Goal: Task Accomplishment & Management: Complete application form

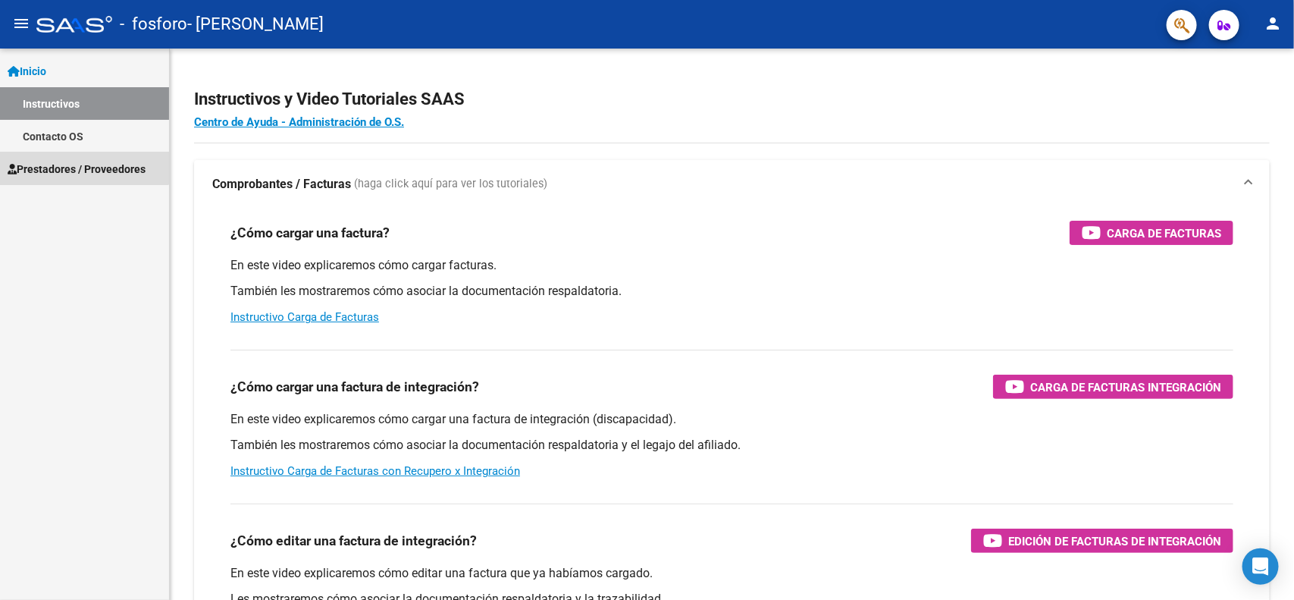
click at [67, 161] on span "Prestadores / Proveedores" at bounding box center [77, 169] width 138 height 17
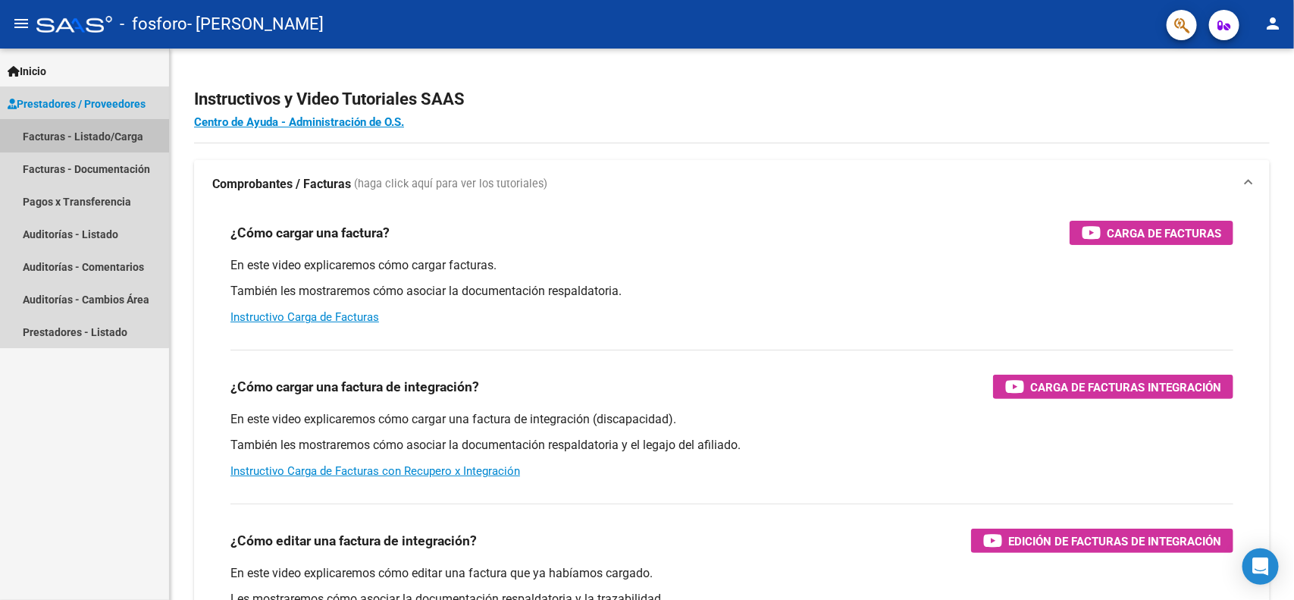
click at [81, 127] on link "Facturas - Listado/Carga" at bounding box center [84, 136] width 169 height 33
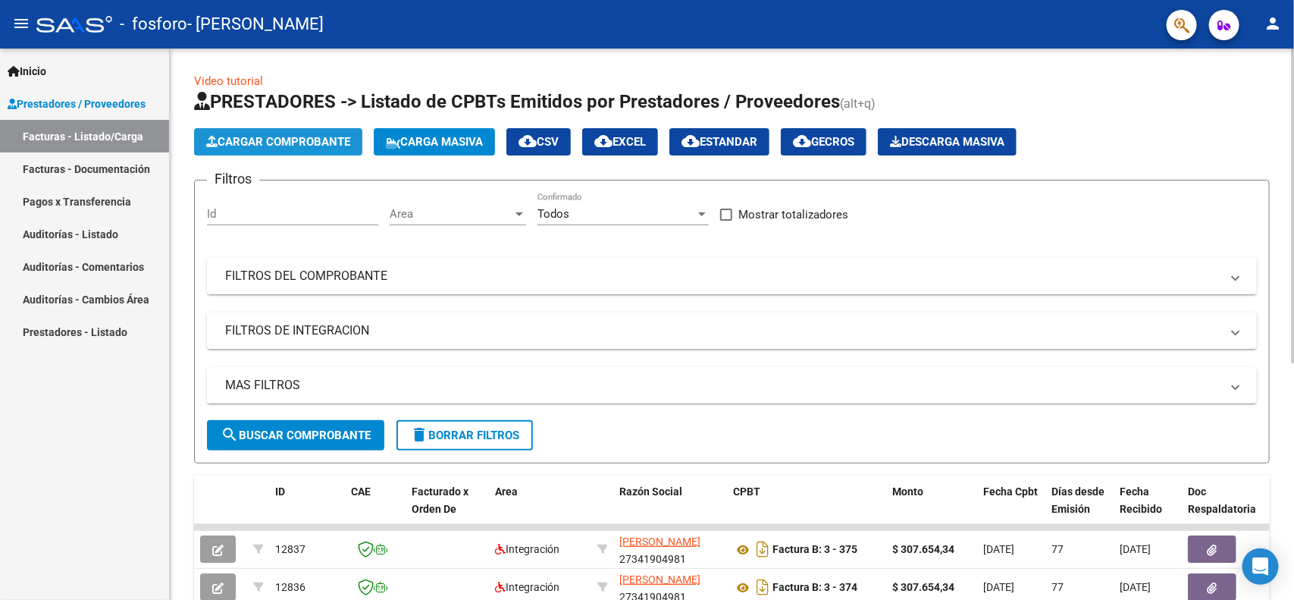
click at [305, 128] on button "Cargar Comprobante" at bounding box center [278, 141] width 168 height 27
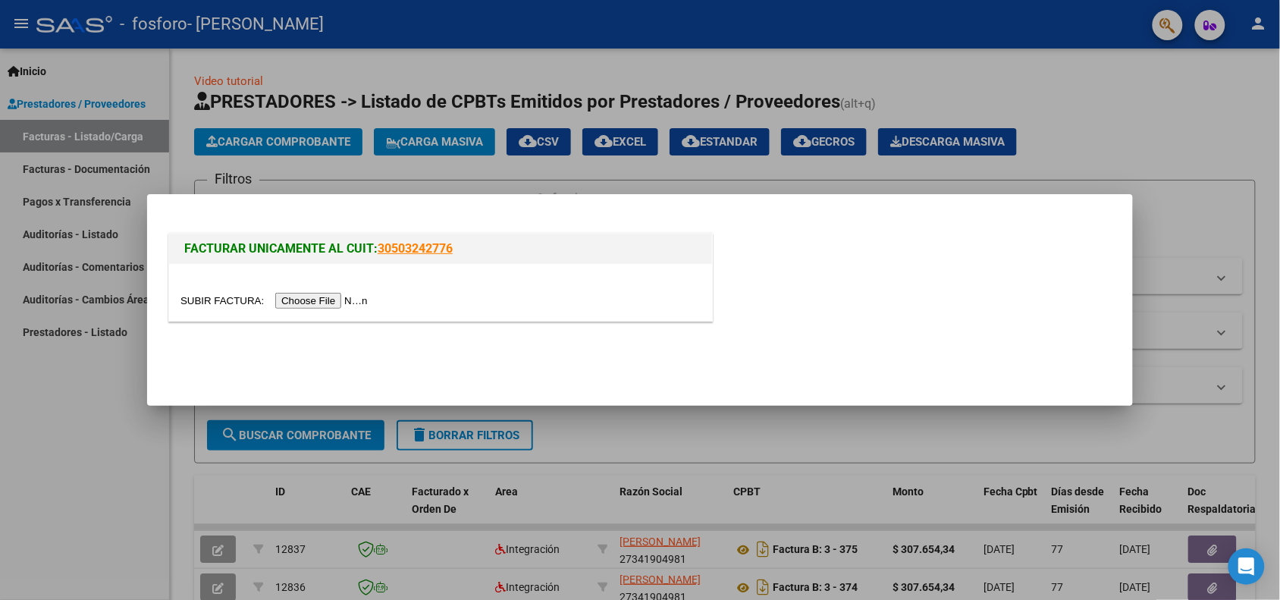
click at [301, 293] on input "file" at bounding box center [276, 301] width 192 height 16
click at [639, 141] on div at bounding box center [640, 300] width 1280 height 600
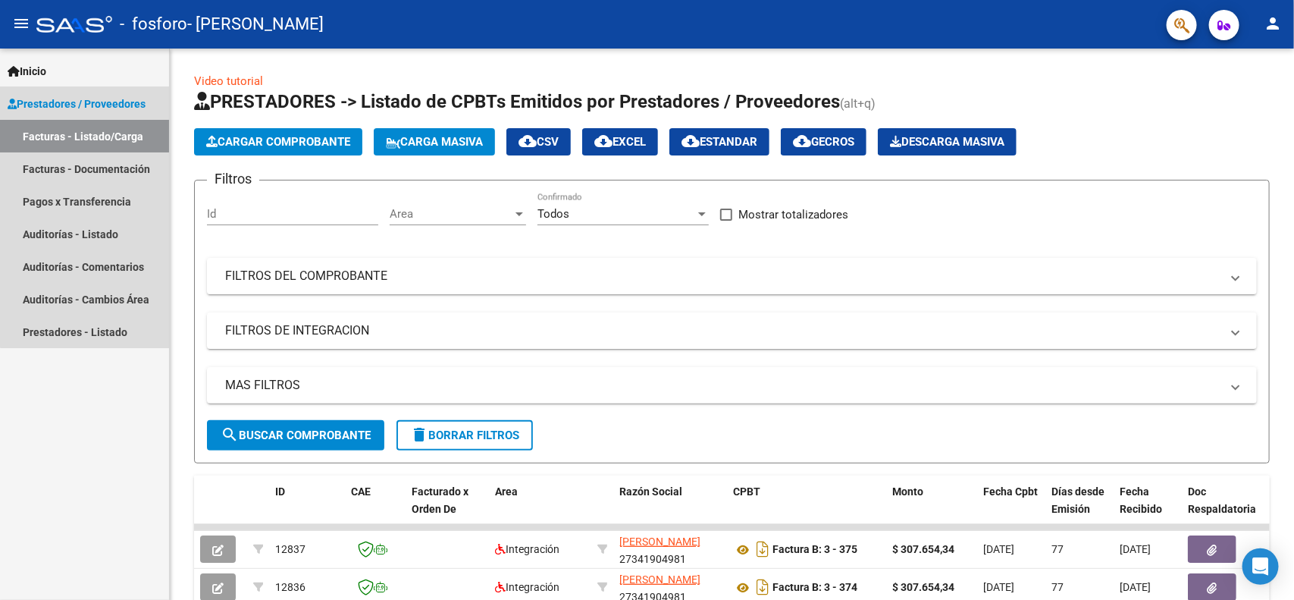
click at [99, 104] on span "Prestadores / Proveedores" at bounding box center [77, 104] width 138 height 17
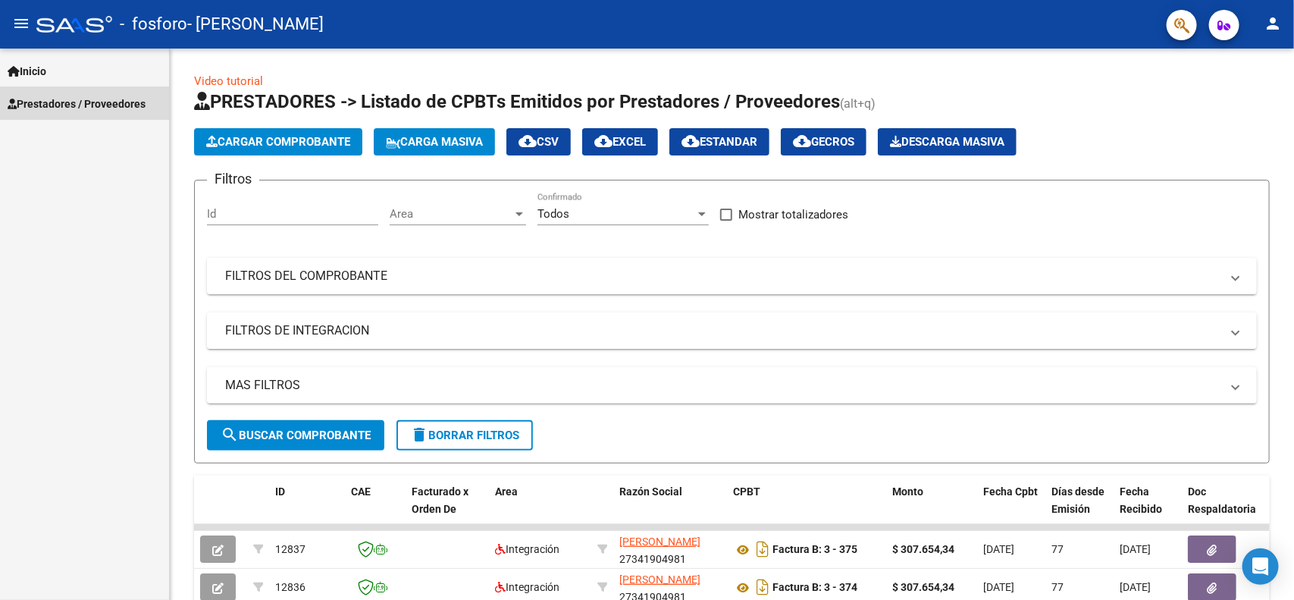
click at [99, 104] on span "Prestadores / Proveedores" at bounding box center [77, 104] width 138 height 17
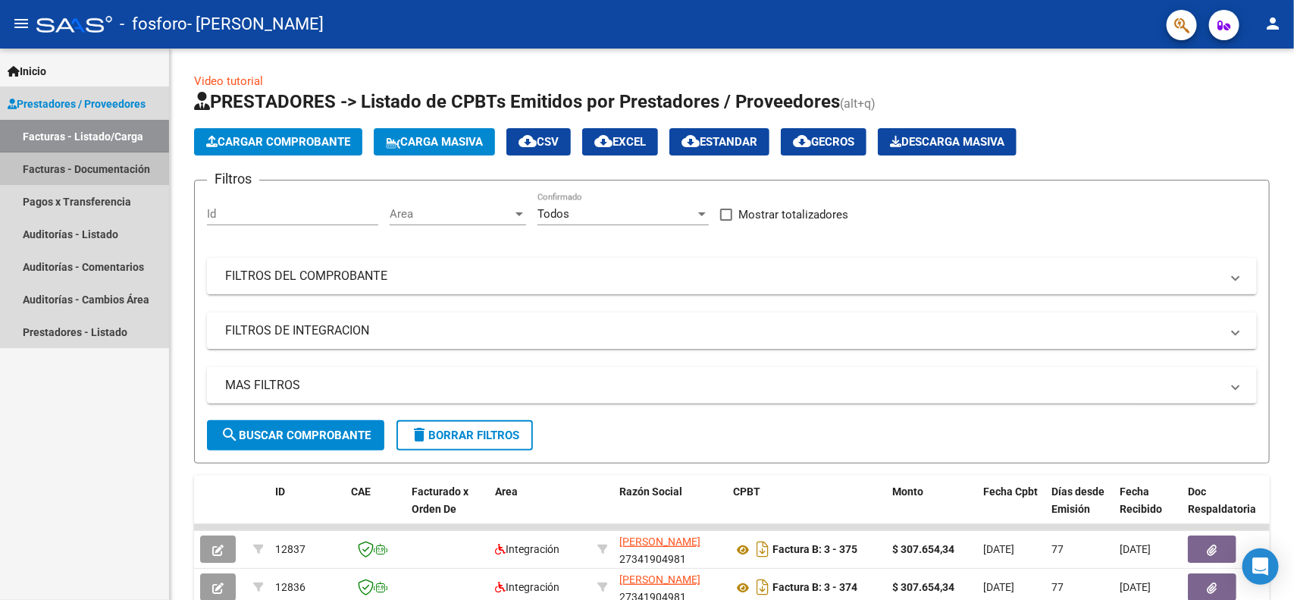
click at [88, 161] on link "Facturas - Documentación" at bounding box center [84, 168] width 169 height 33
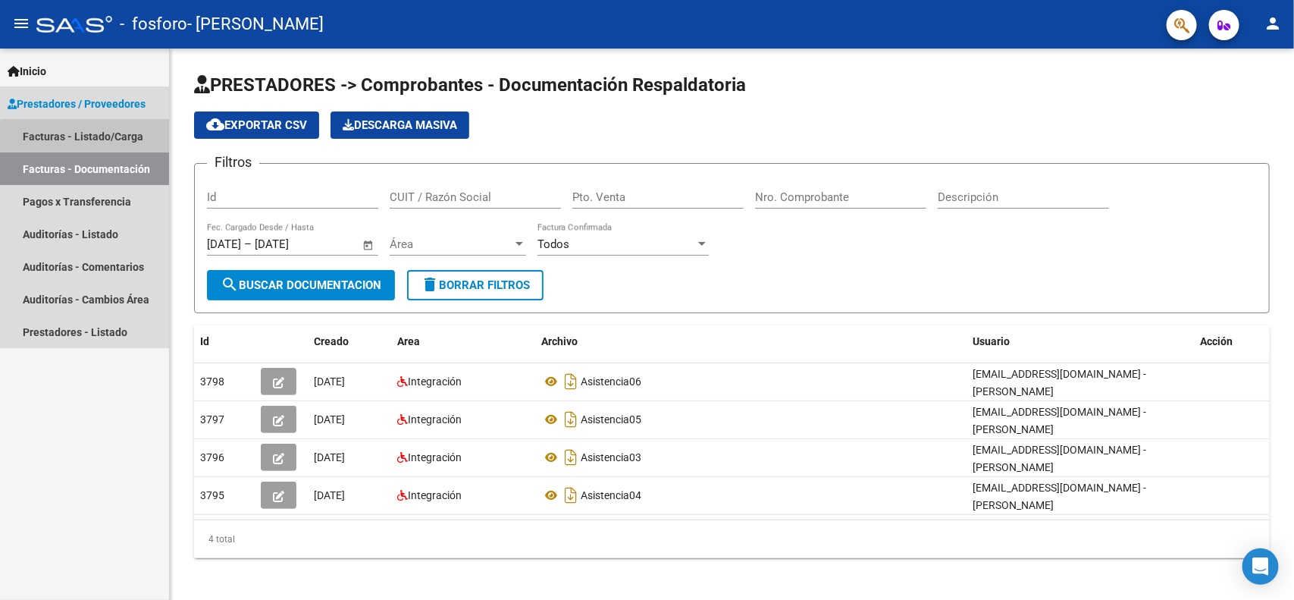
click at [87, 144] on link "Facturas - Listado/Carga" at bounding box center [84, 136] width 169 height 33
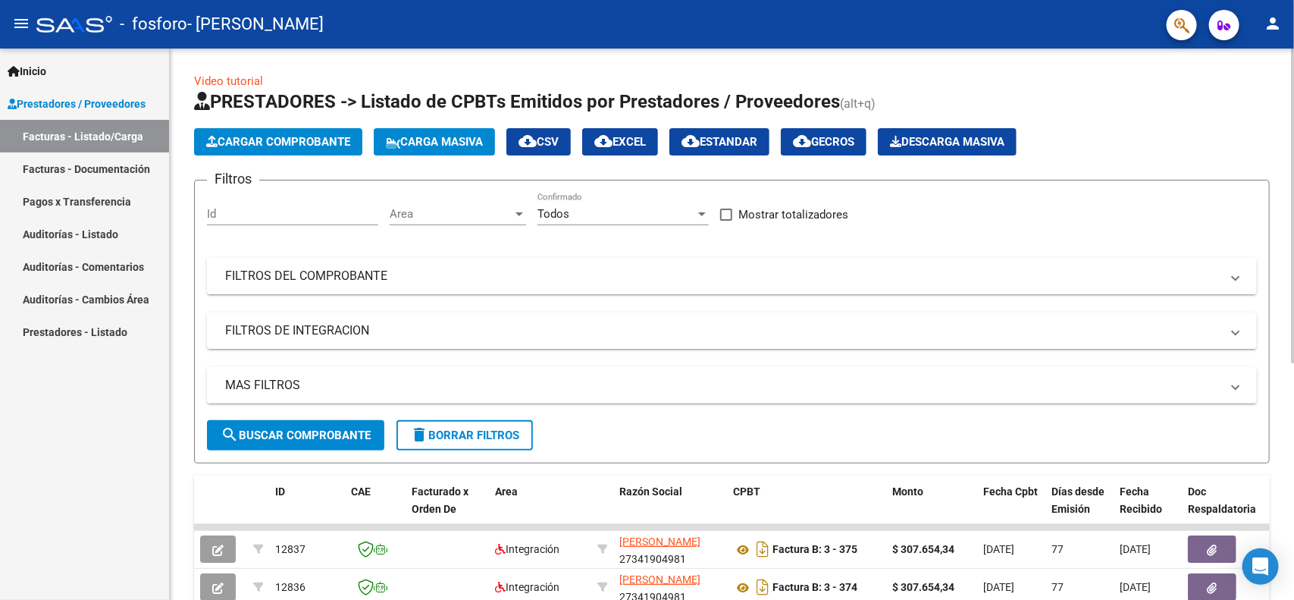
click at [244, 139] on span "Cargar Comprobante" at bounding box center [278, 142] width 144 height 14
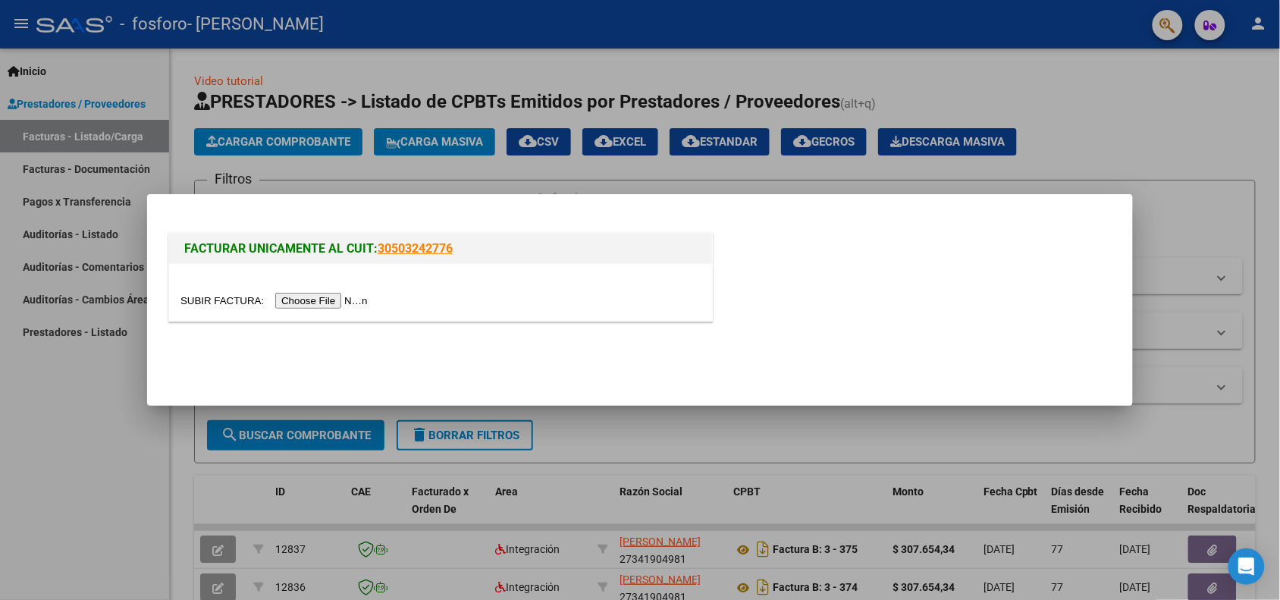
click at [356, 294] on input "file" at bounding box center [276, 301] width 192 height 16
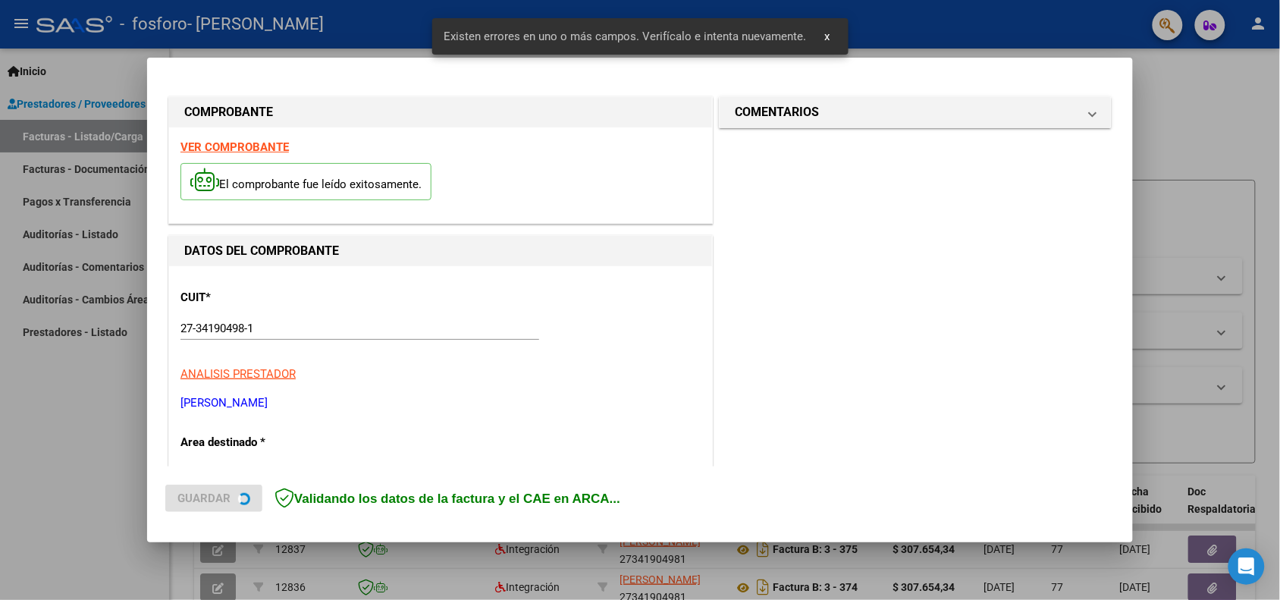
scroll to position [306, 0]
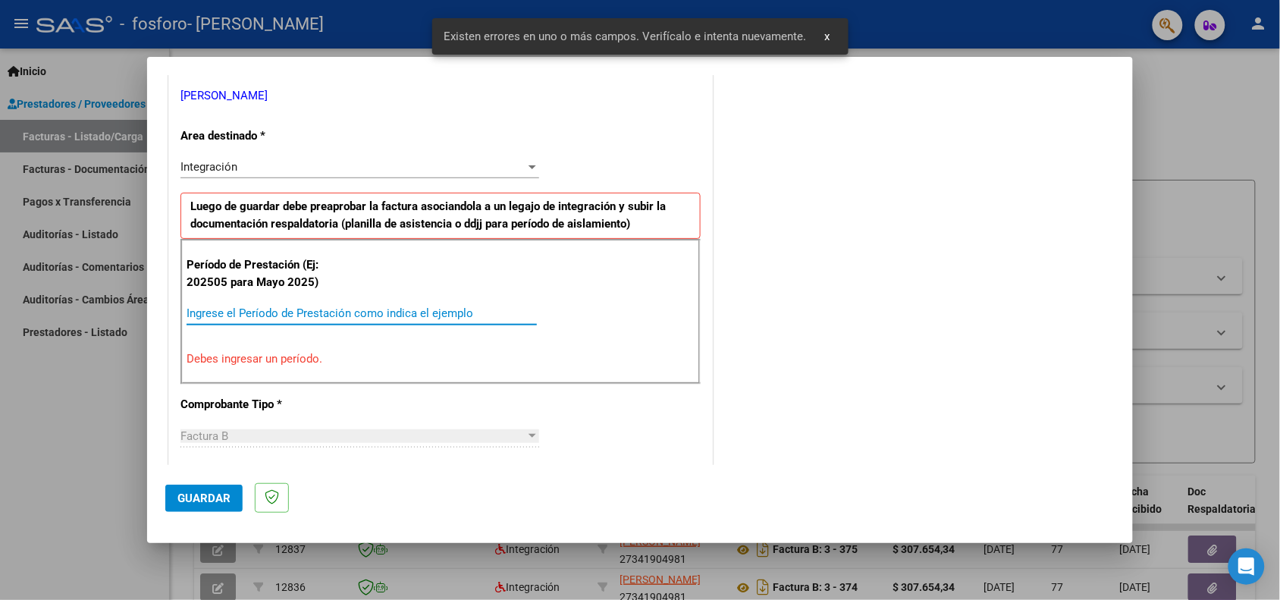
click at [384, 313] on input "Ingrese el Período de Prestación como indica el ejemplo" at bounding box center [362, 313] width 350 height 14
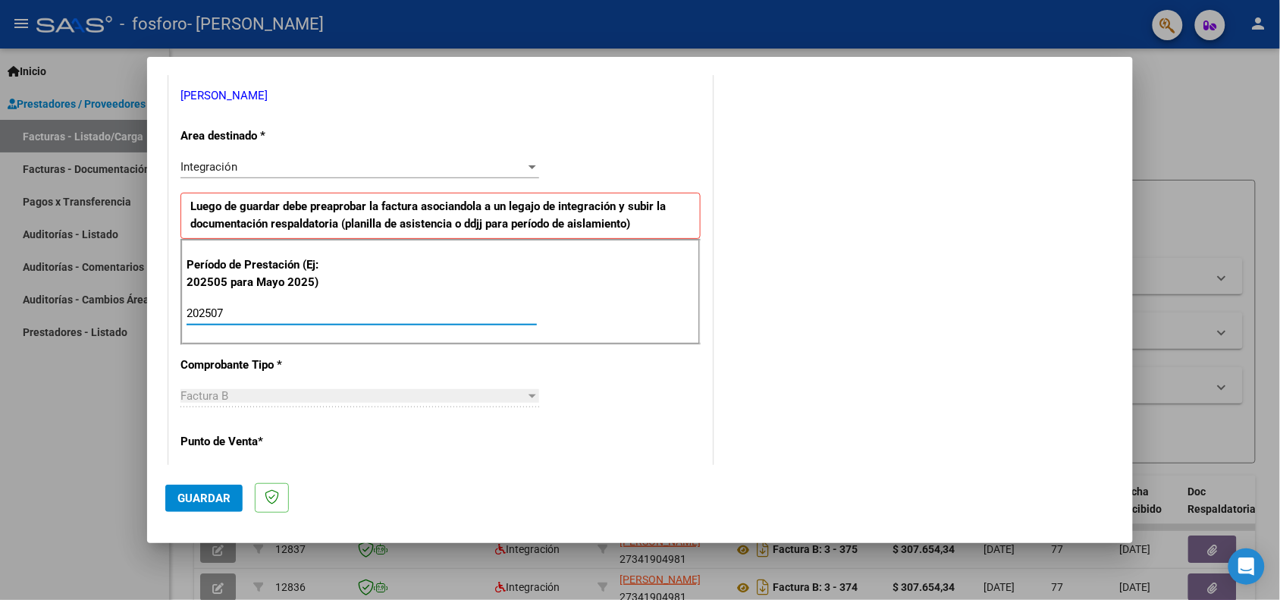
type input "202507"
click at [577, 388] on div "CUIT * 27-34190498-1 Ingresar CUIT ANALISIS PRESTADOR [PERSON_NAME] ARCA Padrón…" at bounding box center [440, 530] width 543 height 1141
click at [375, 449] on div "CUIT * 27-34190498-1 Ingresar CUIT ANALISIS PRESTADOR [PERSON_NAME] ARCA Padrón…" at bounding box center [440, 530] width 543 height 1141
click at [366, 169] on div "Integración" at bounding box center [352, 167] width 345 height 14
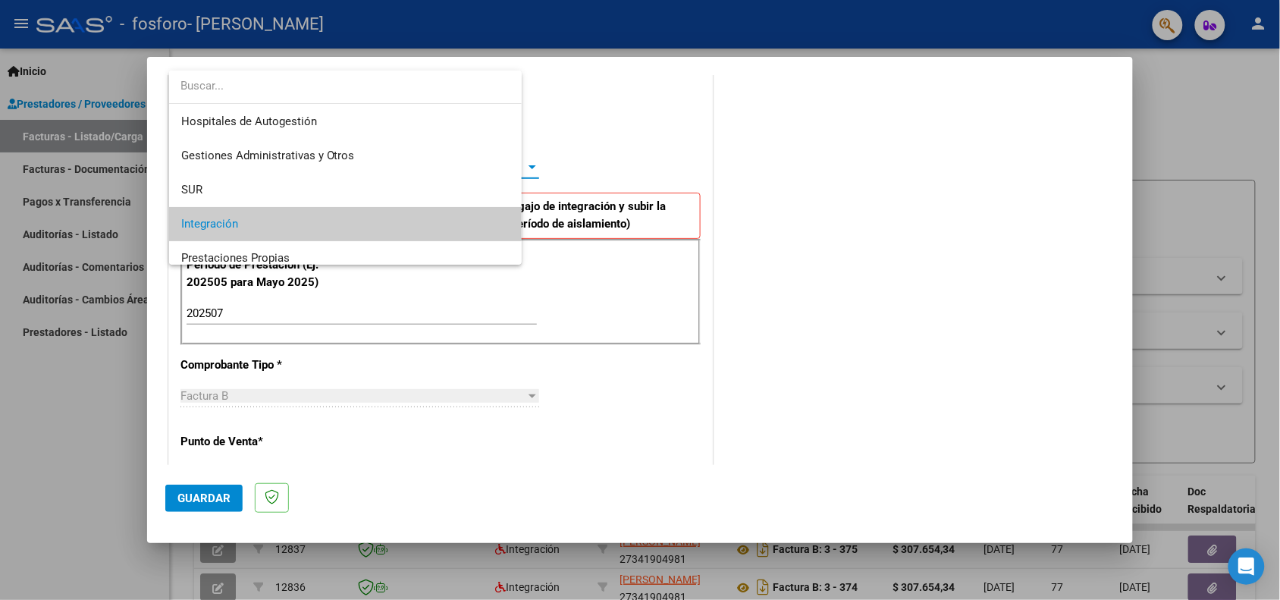
scroll to position [57, 0]
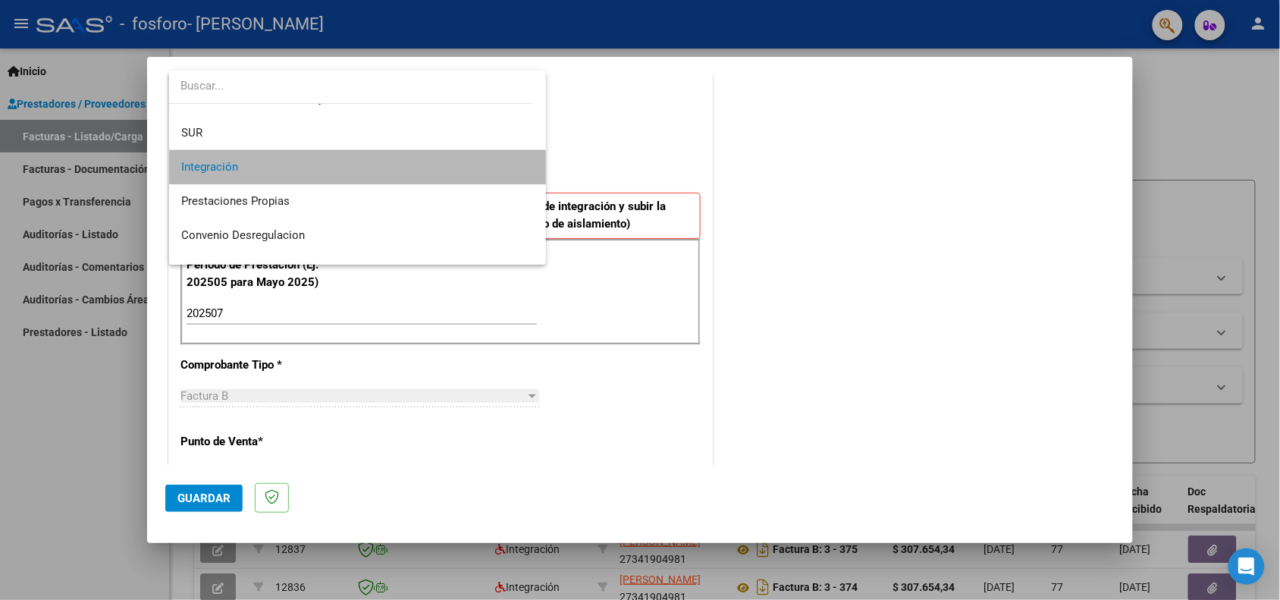
click at [366, 169] on span "Integración" at bounding box center [357, 167] width 353 height 34
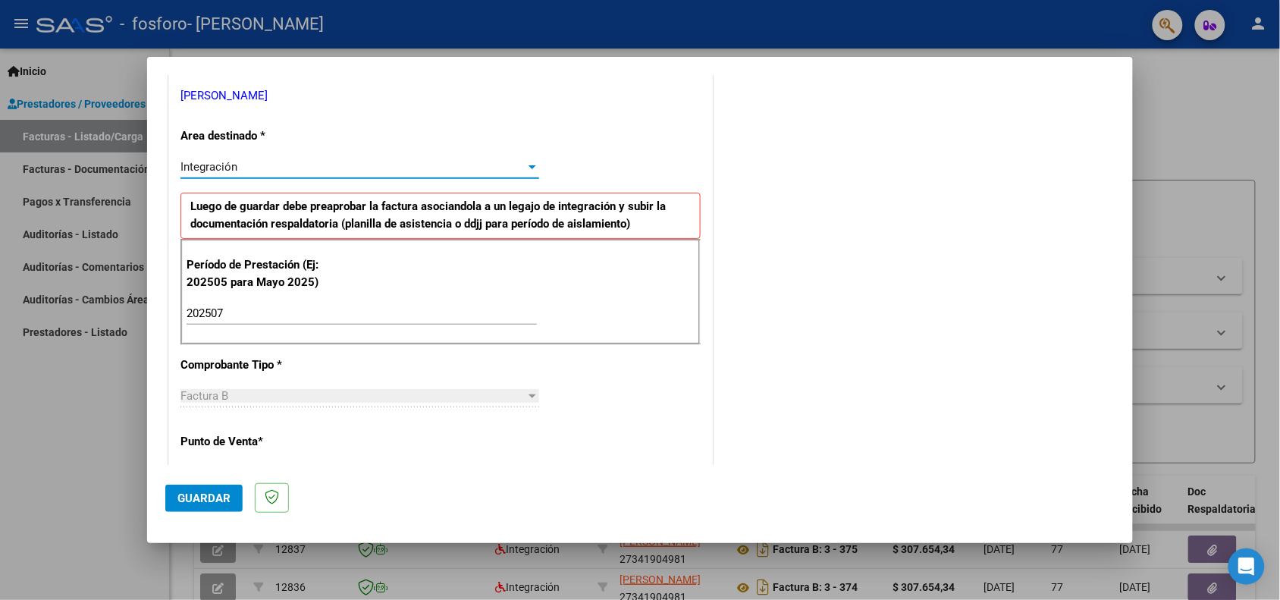
click at [472, 362] on div "CUIT * 27-34190498-1 Ingresar CUIT ANALISIS PRESTADOR [PERSON_NAME] ARCA Padrón…" at bounding box center [440, 530] width 543 height 1141
click at [372, 374] on div "CUIT * 27-34190498-1 Ingresar CUIT ANALISIS PRESTADOR [PERSON_NAME] ARCA Padrón…" at bounding box center [440, 530] width 543 height 1141
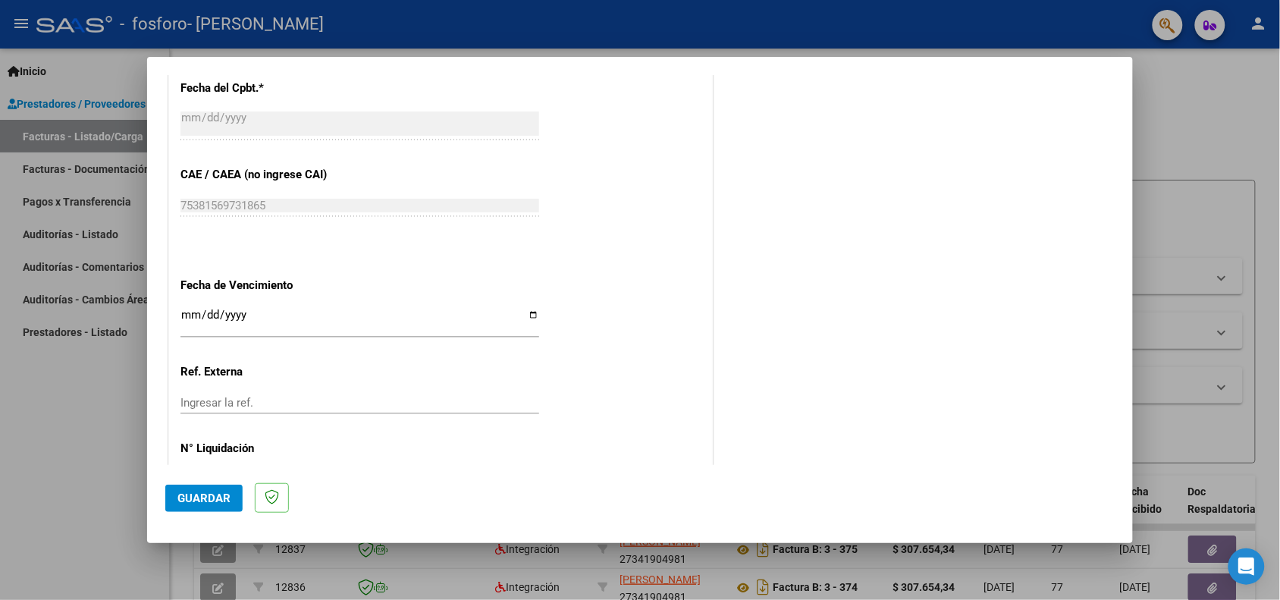
scroll to position [946, 0]
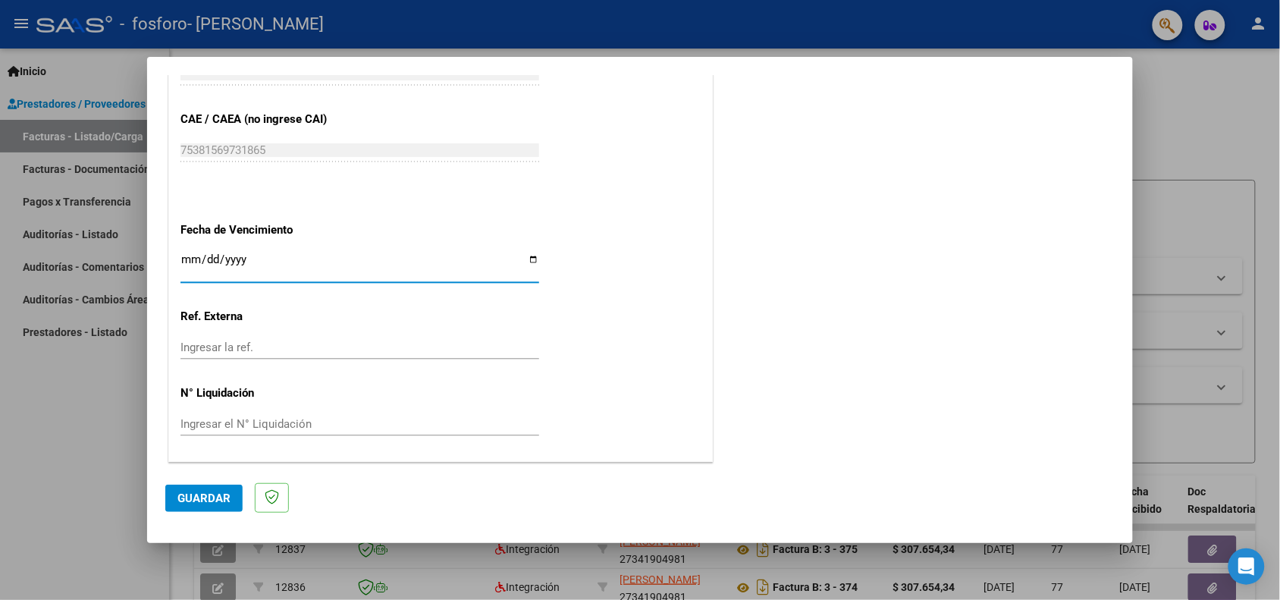
click at [523, 255] on input "Ingresar la fecha" at bounding box center [359, 265] width 359 height 24
type input "[DATE]"
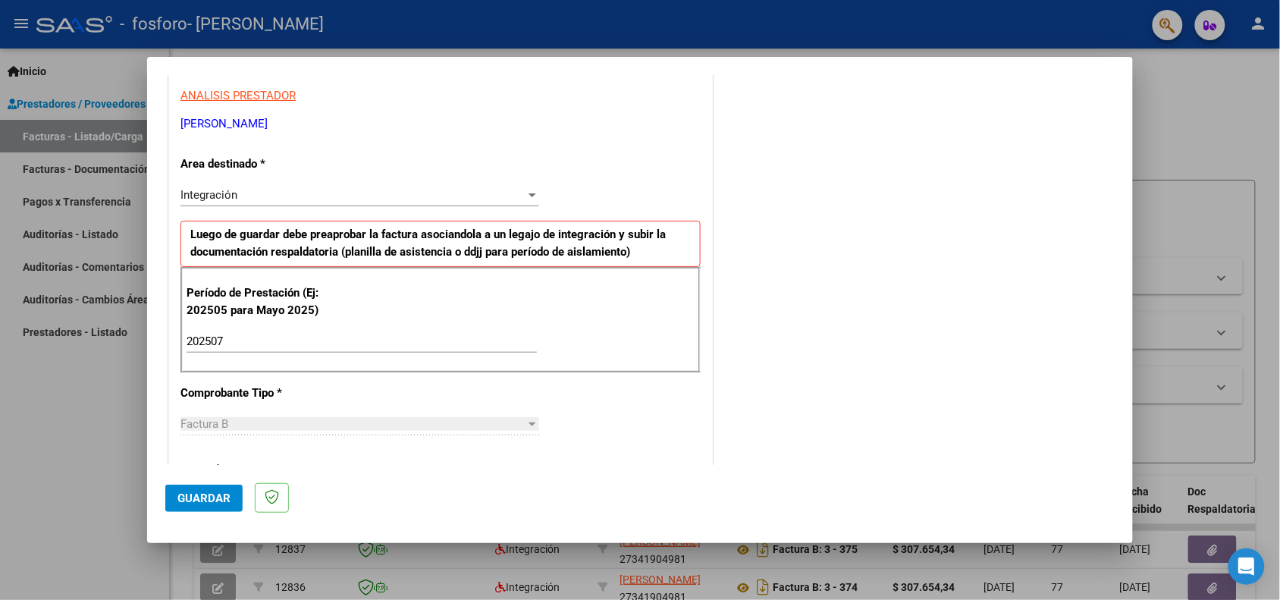
scroll to position [270, 0]
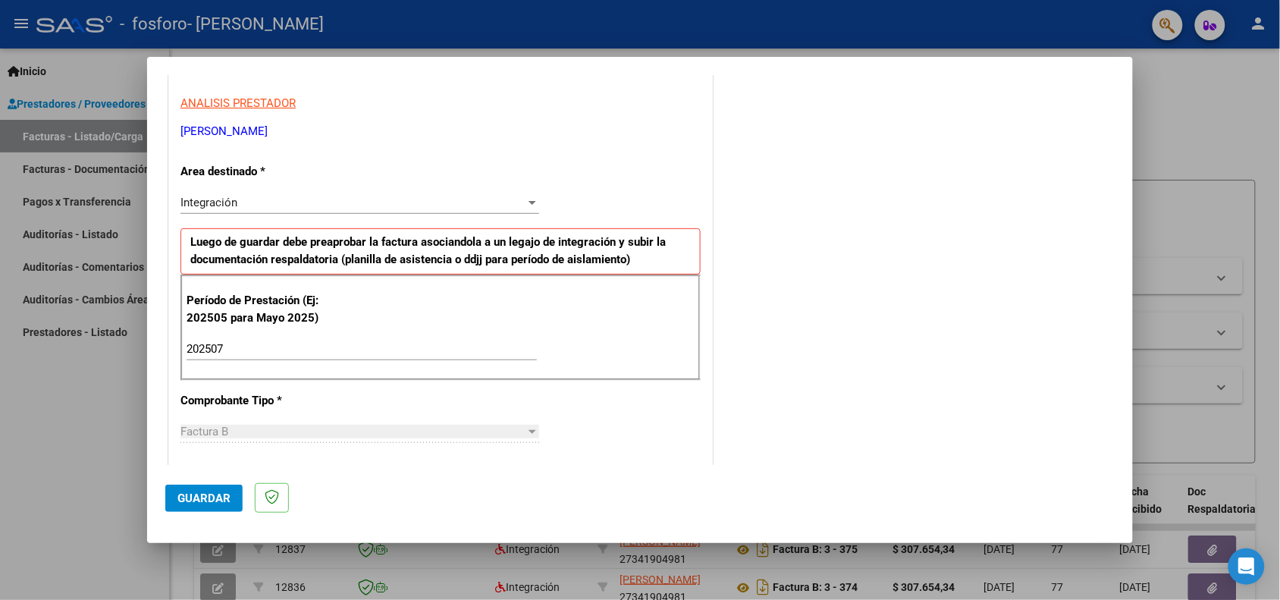
click at [502, 247] on strong "Luego de guardar debe preaprobar la factura asociandola a un legajo de integrac…" at bounding box center [427, 250] width 475 height 31
drag, startPoint x: 1117, startPoint y: 212, endPoint x: 1088, endPoint y: 68, distance: 146.9
click at [1088, 68] on mat-dialog-container "COMPROBANTE VER COMPROBANTE El comprobante fue leído exitosamente. DATOS DEL CO…" at bounding box center [640, 300] width 986 height 486
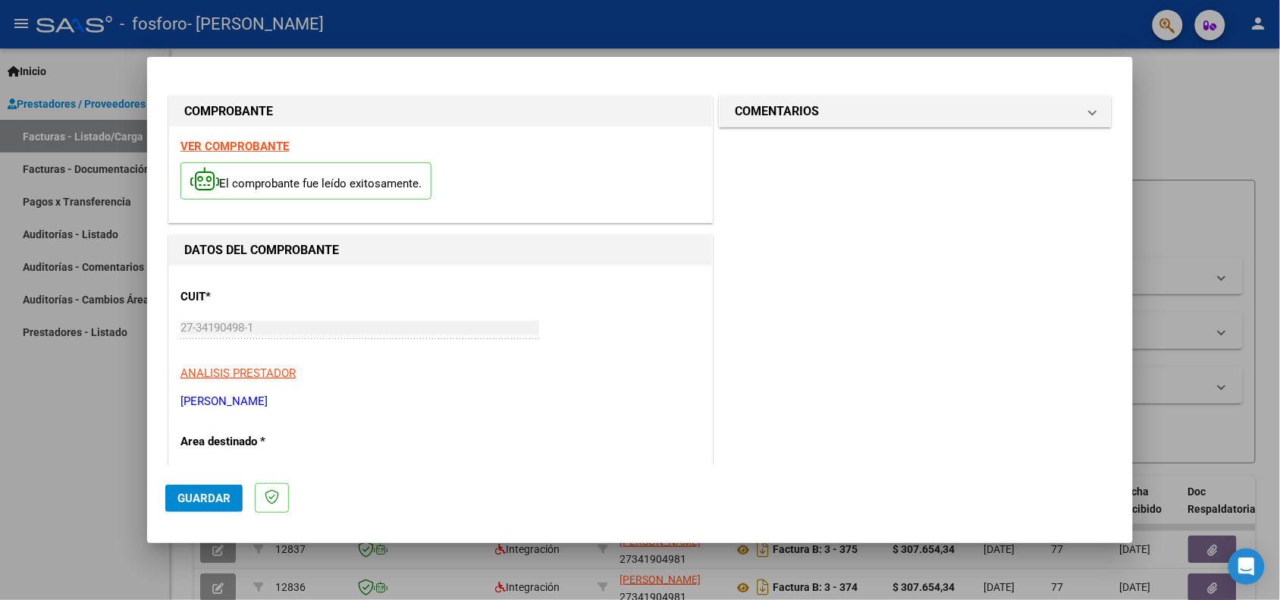
click at [240, 141] on strong "VER COMPROBANTE" at bounding box center [234, 147] width 108 height 14
click at [1065, 107] on span "COMENTARIOS" at bounding box center [912, 111] width 355 height 18
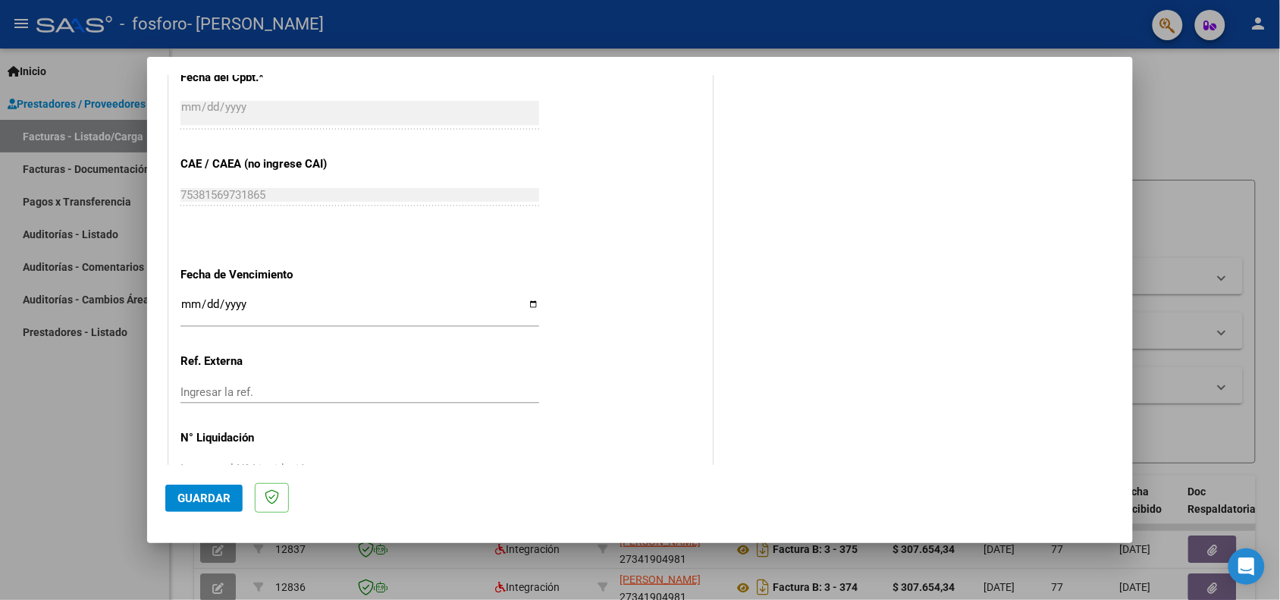
scroll to position [946, 0]
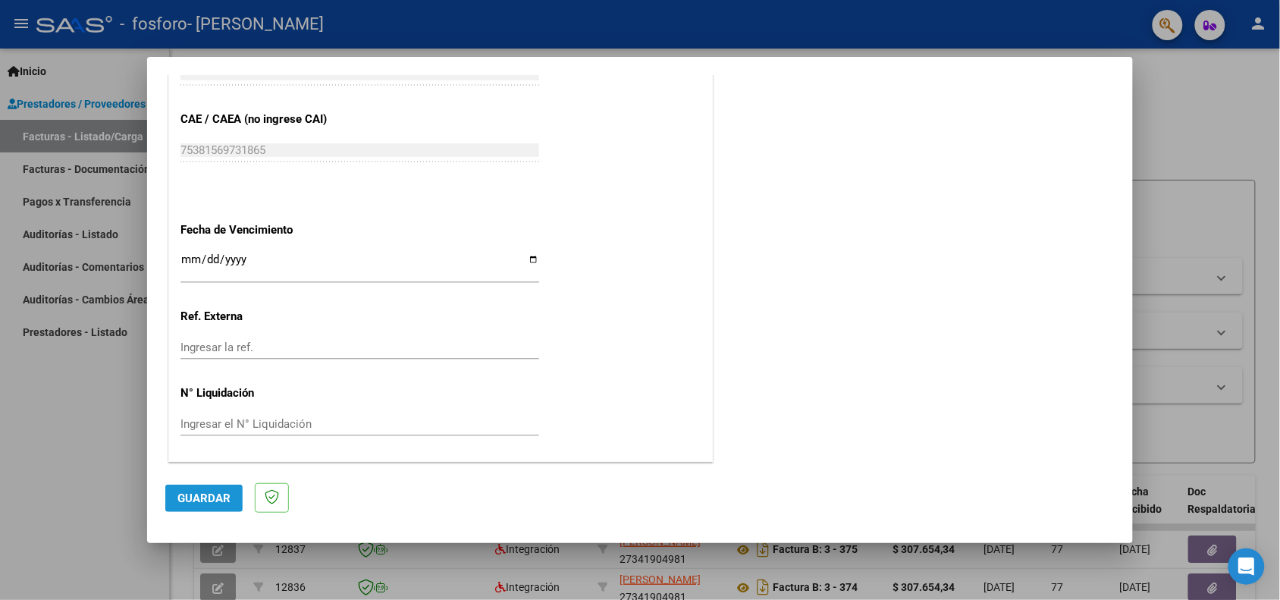
click at [205, 498] on span "Guardar" at bounding box center [203, 498] width 53 height 14
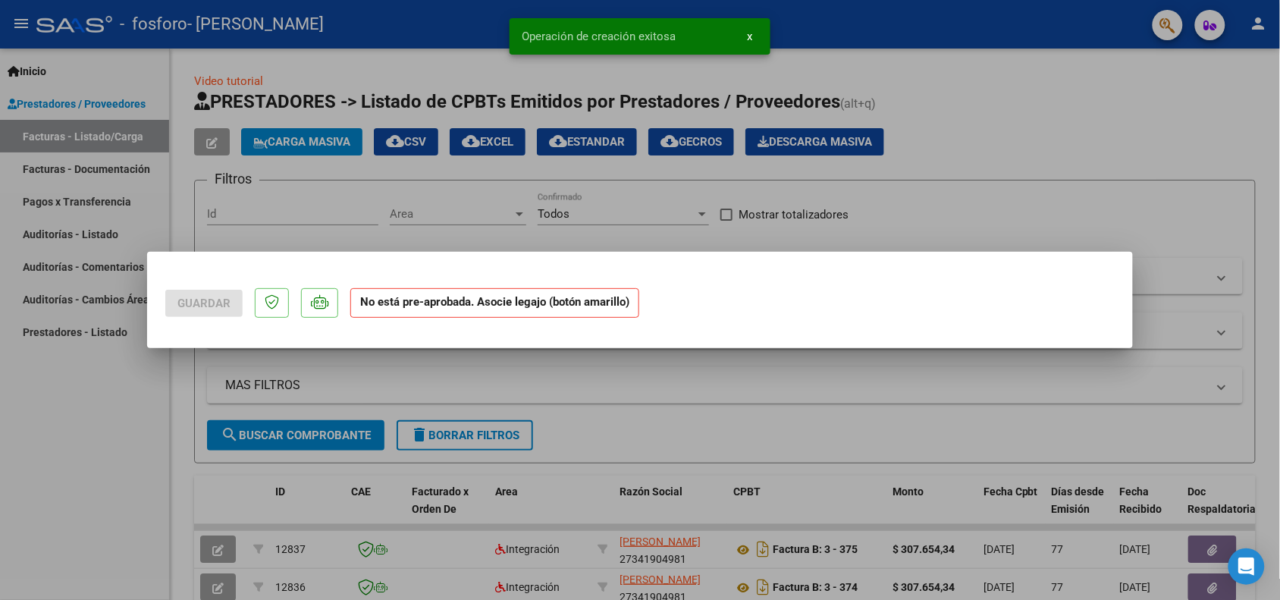
scroll to position [0, 0]
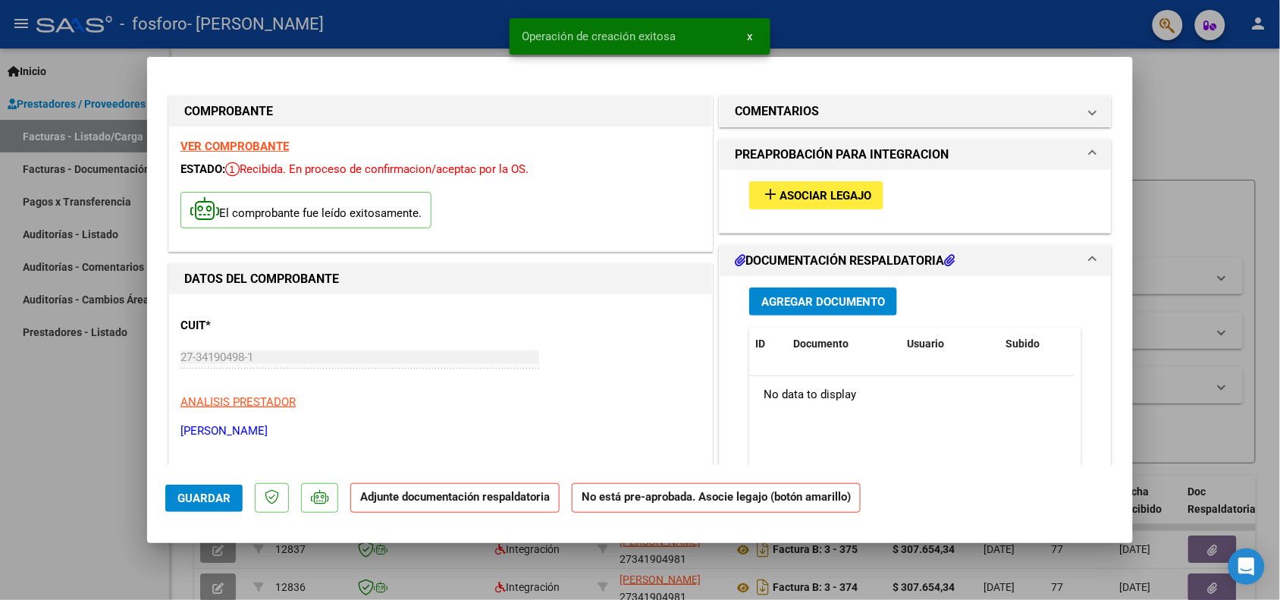
click at [793, 195] on span "Asociar Legajo" at bounding box center [825, 196] width 92 height 14
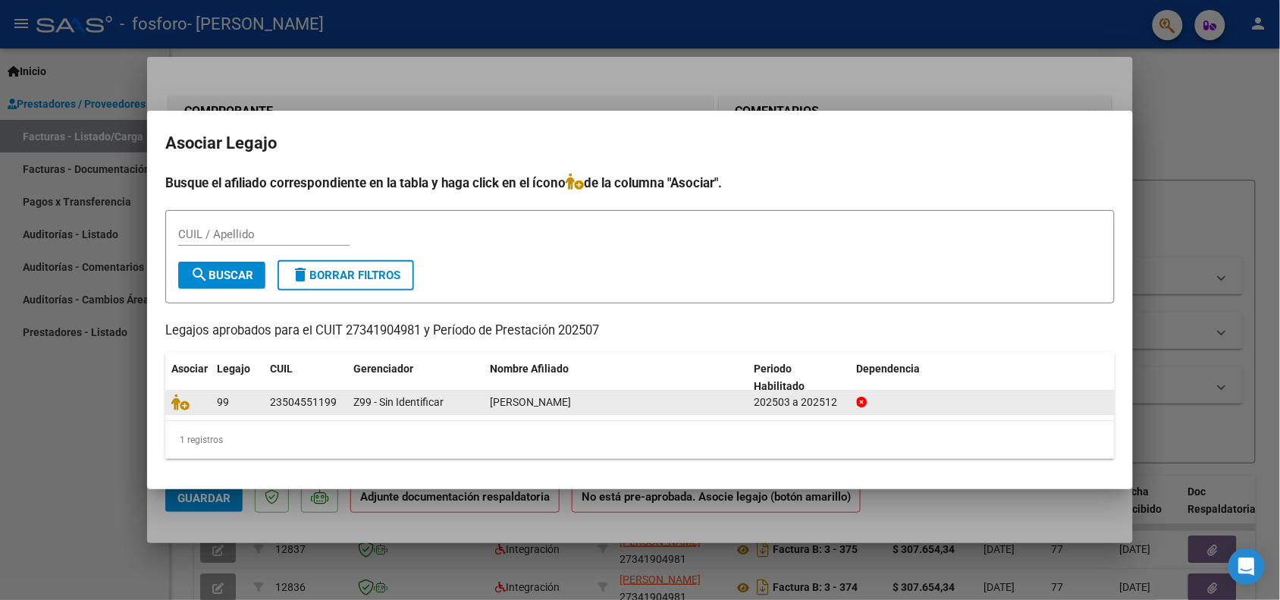
click at [268, 403] on datatable-body-cell "23504551199" at bounding box center [305, 402] width 83 height 24
click at [226, 403] on span "99" at bounding box center [223, 402] width 12 height 12
click at [178, 397] on icon at bounding box center [180, 402] width 18 height 17
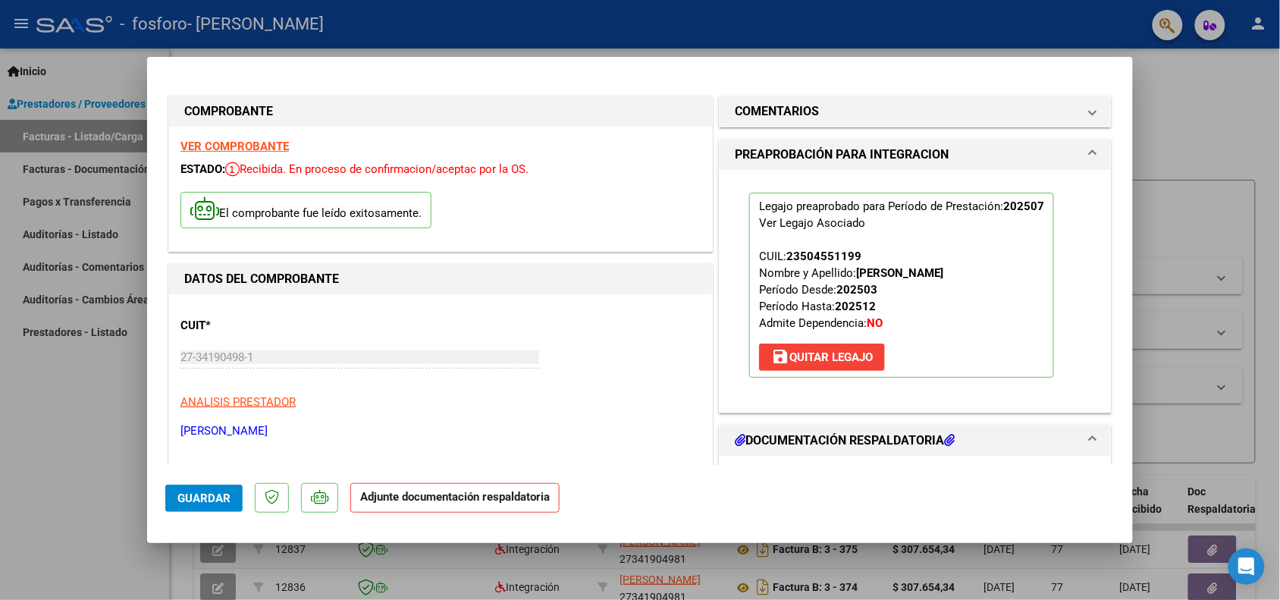
click at [897, 437] on h1 "DOCUMENTACIÓN RESPALDATORIA" at bounding box center [845, 440] width 220 height 18
click at [735, 436] on icon at bounding box center [740, 440] width 11 height 12
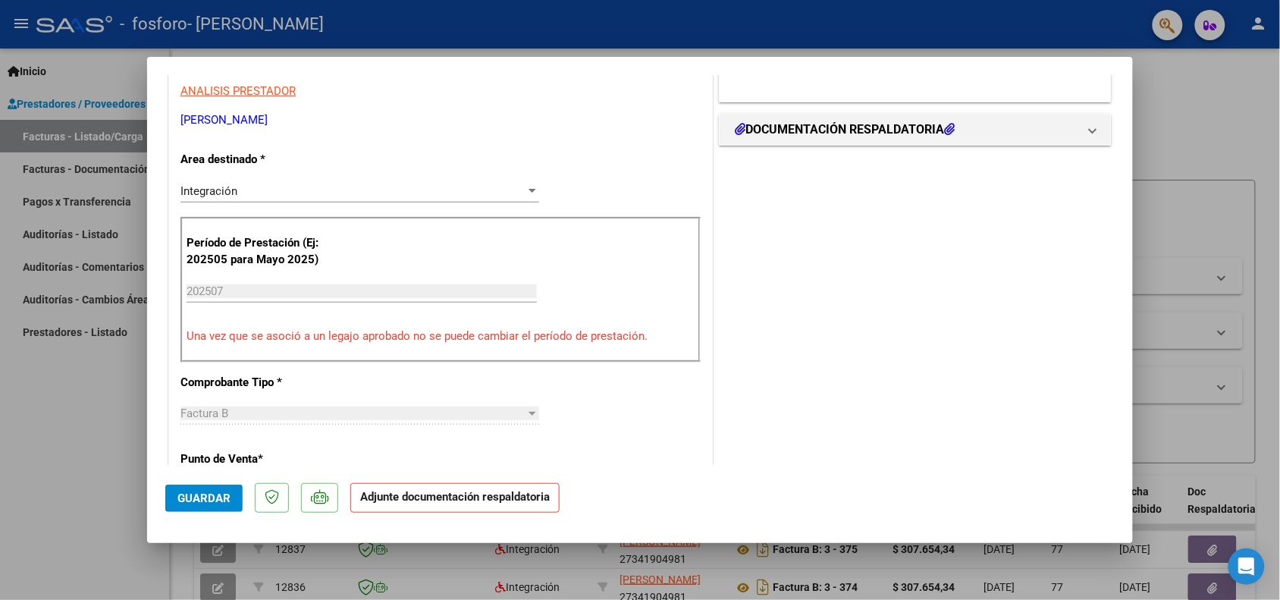
scroll to position [361, 0]
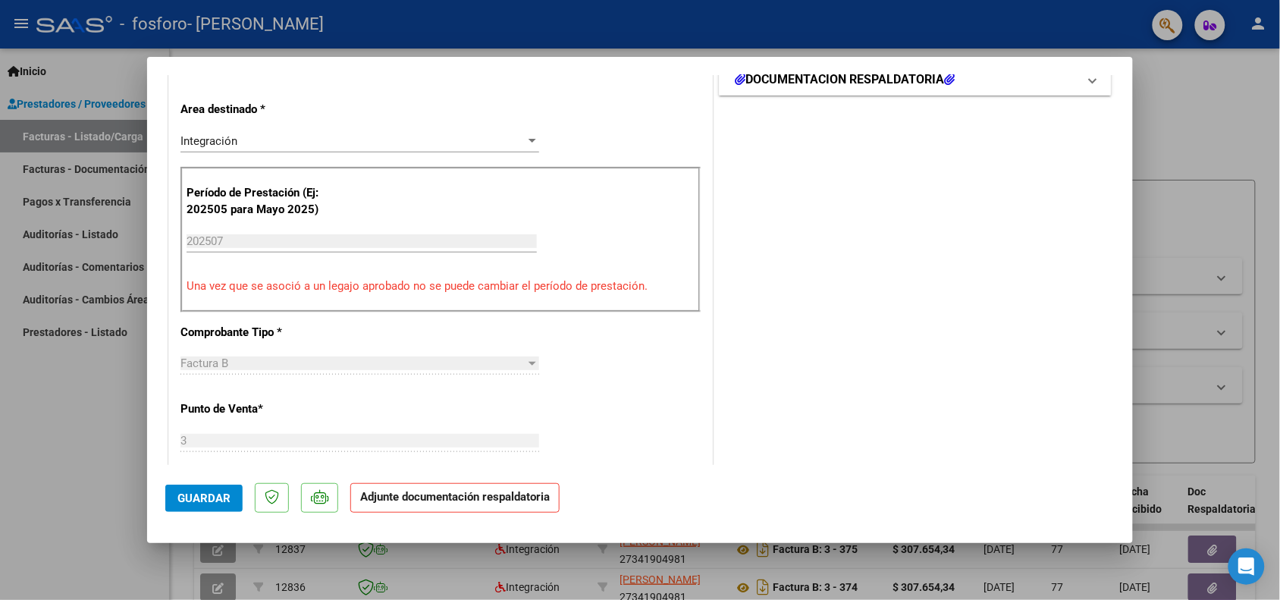
click at [1077, 89] on mat-expansion-panel-header "DOCUMENTACIÓN RESPALDATORIA" at bounding box center [915, 79] width 391 height 30
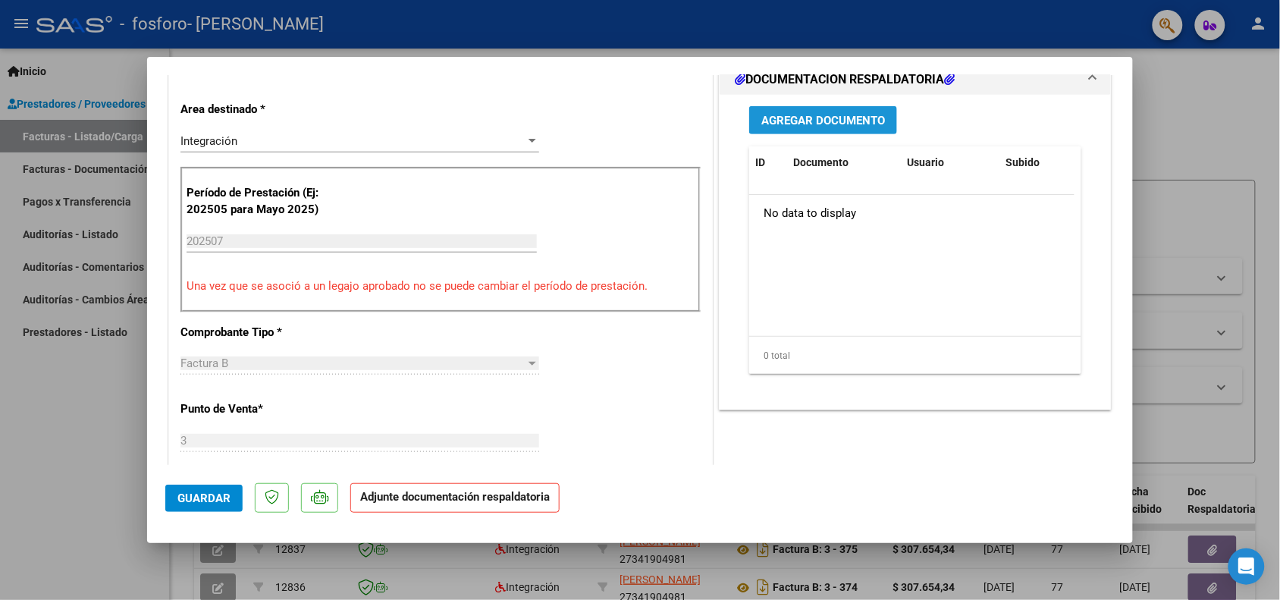
click at [809, 116] on span "Agregar Documento" at bounding box center [823, 121] width 124 height 14
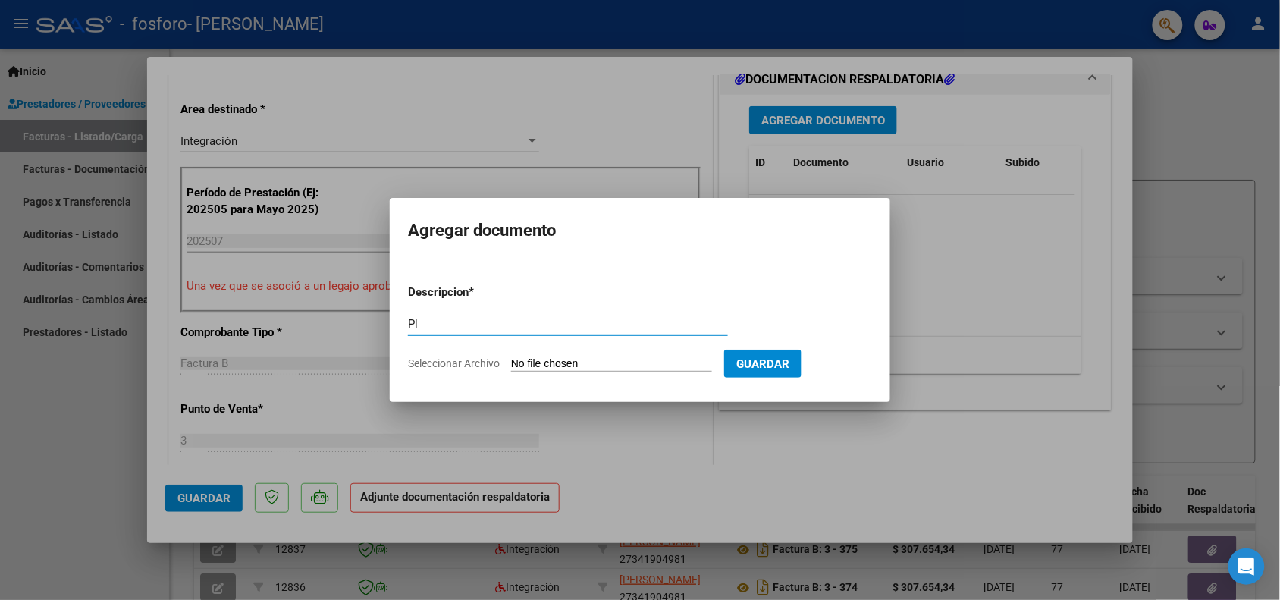
type input "P"
type input "Asistencia7"
click at [565, 362] on input "Seleccionar Archivo" at bounding box center [611, 364] width 201 height 14
type input "C:\fakepath\SoriaA7.pdf"
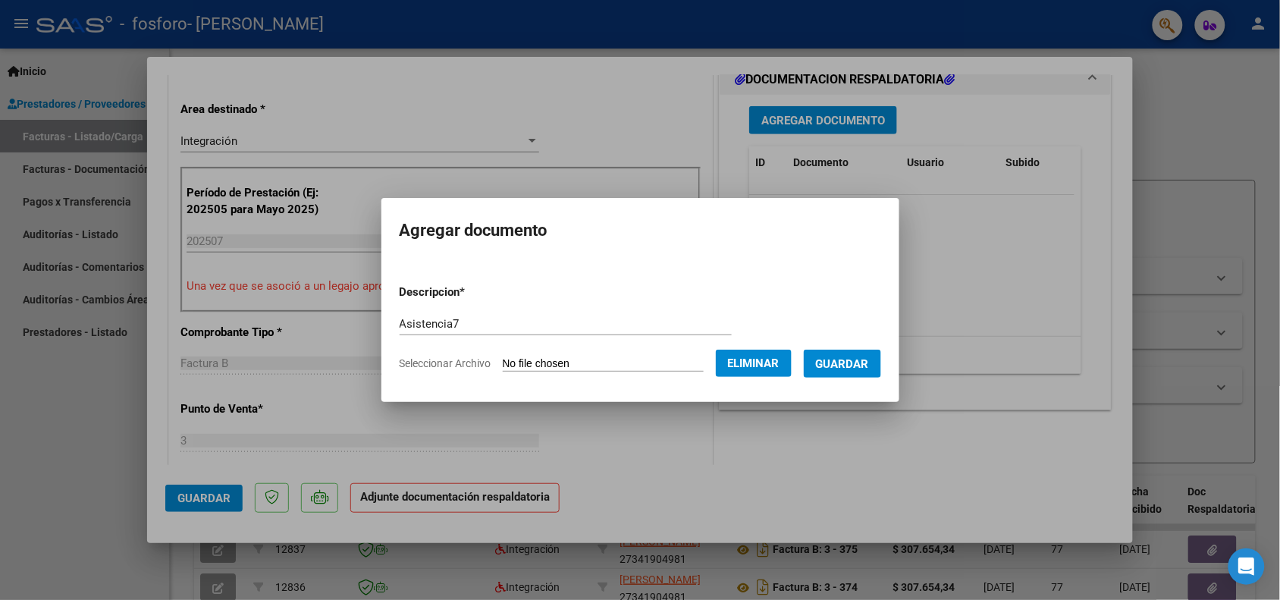
click at [851, 366] on span "Guardar" at bounding box center [842, 364] width 53 height 14
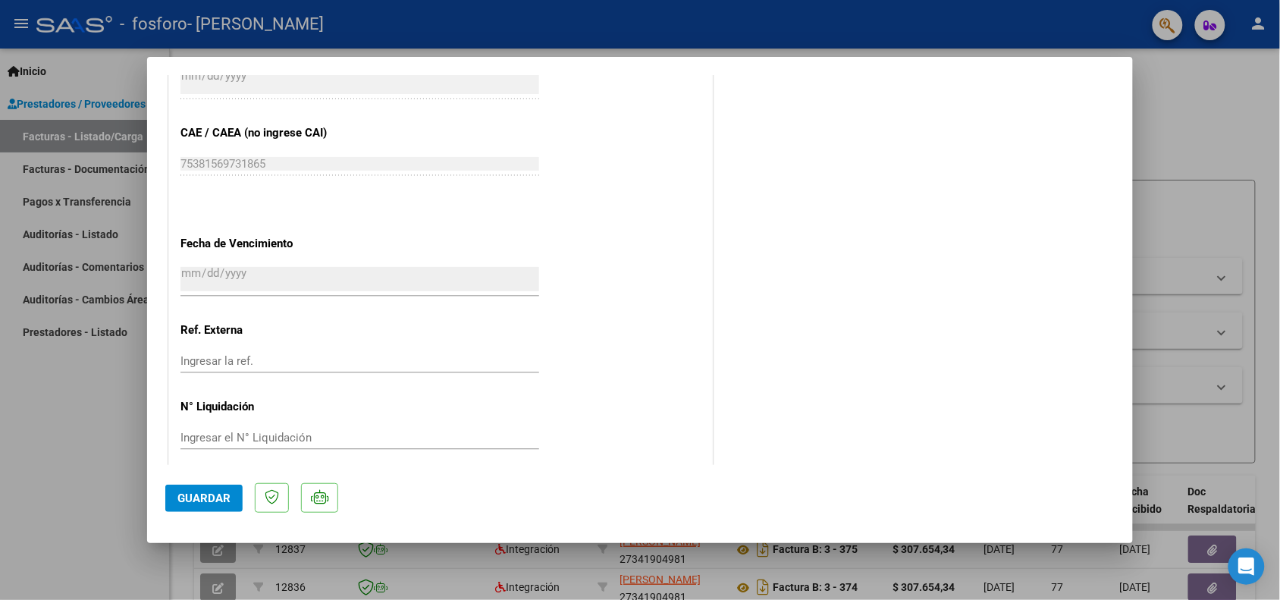
scroll to position [968, 0]
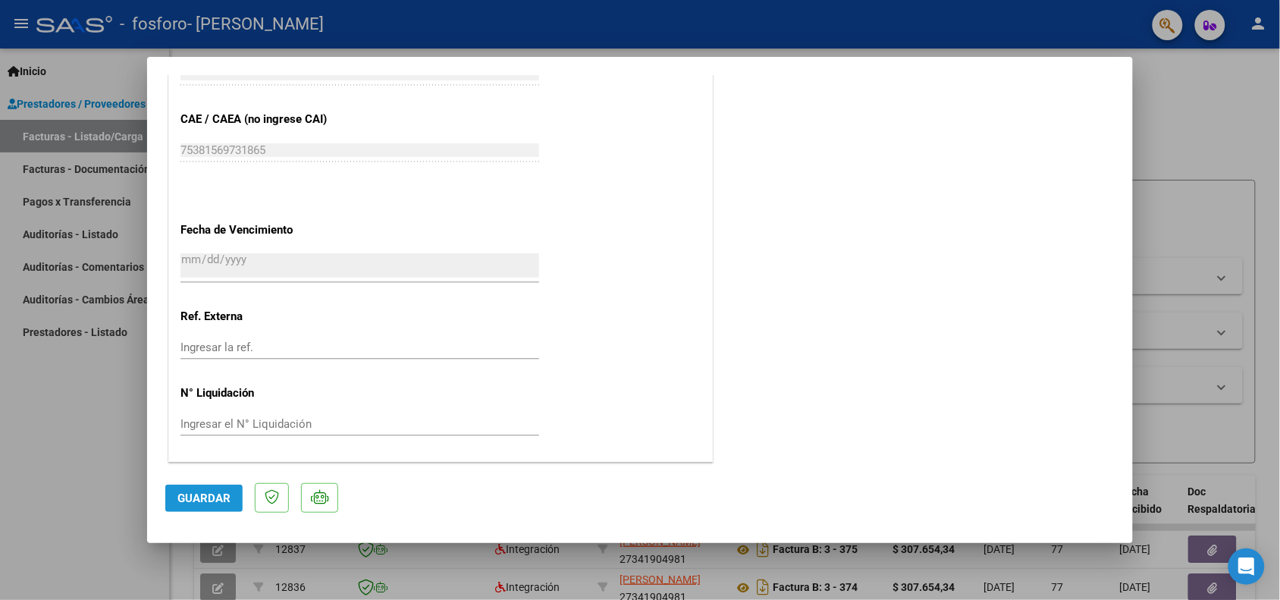
click at [195, 495] on span "Guardar" at bounding box center [203, 498] width 53 height 14
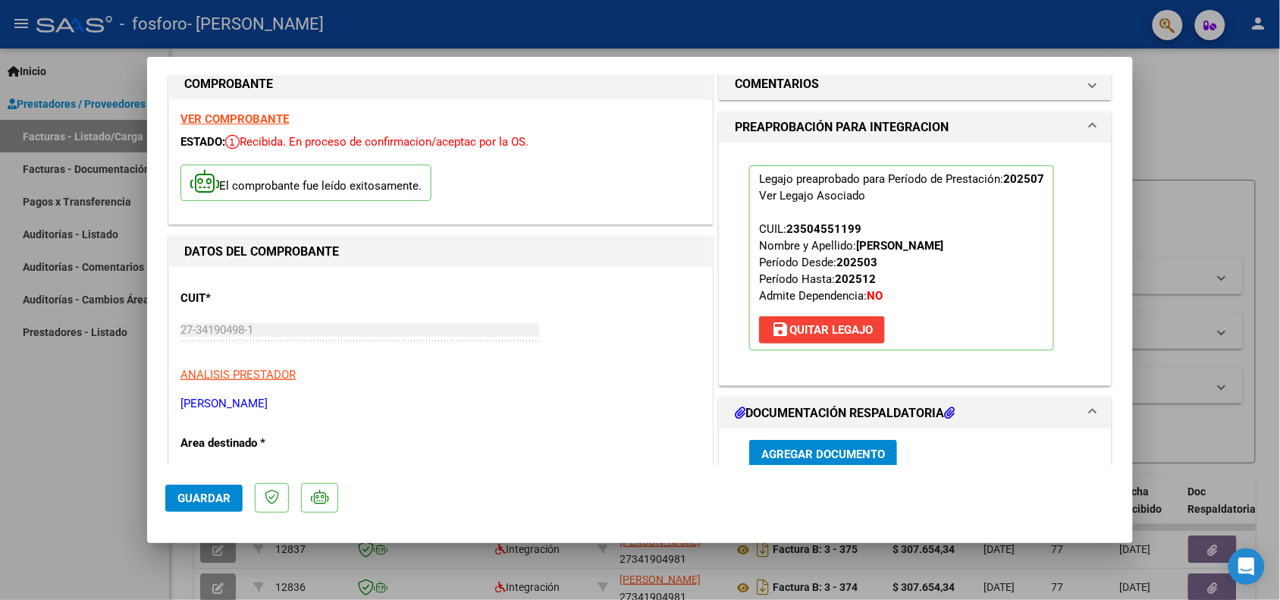
scroll to position [0, 0]
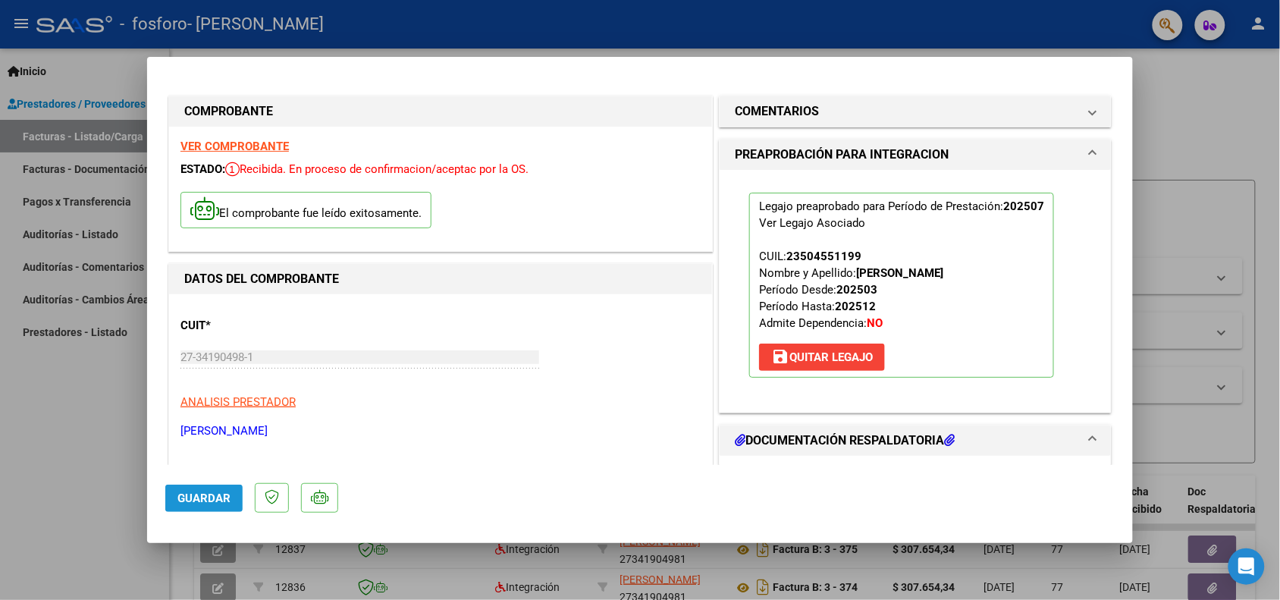
click at [211, 497] on span "Guardar" at bounding box center [203, 498] width 53 height 14
click at [1204, 125] on div at bounding box center [640, 300] width 1280 height 600
type input "$ 0,00"
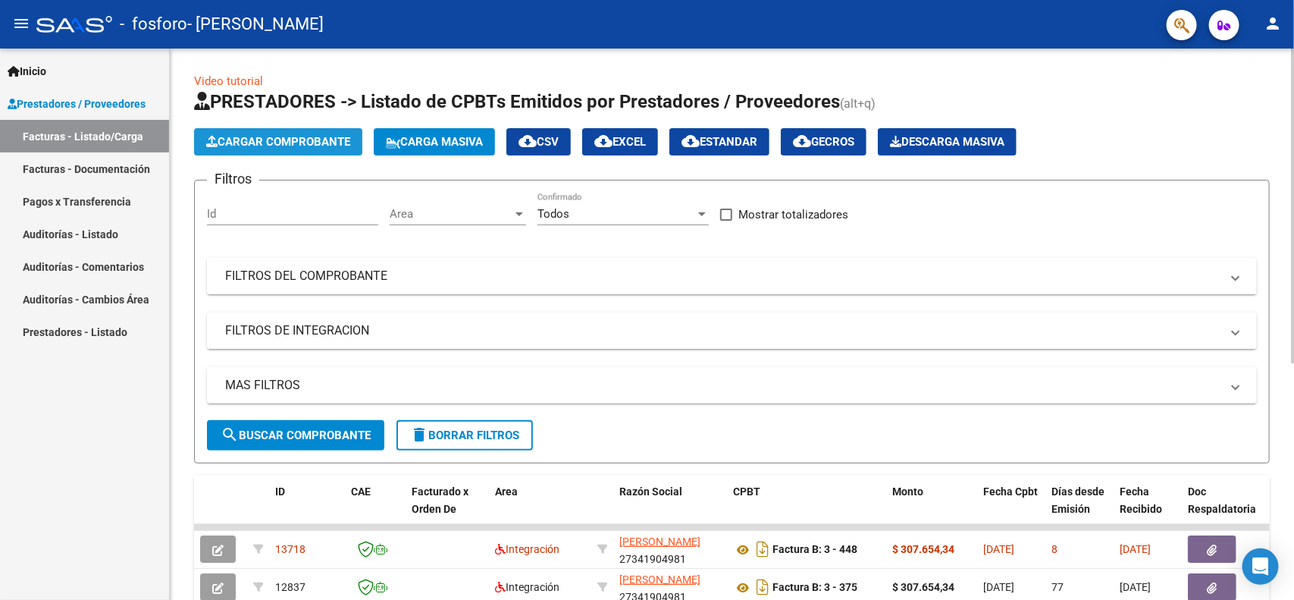
click at [296, 141] on span "Cargar Comprobante" at bounding box center [278, 142] width 144 height 14
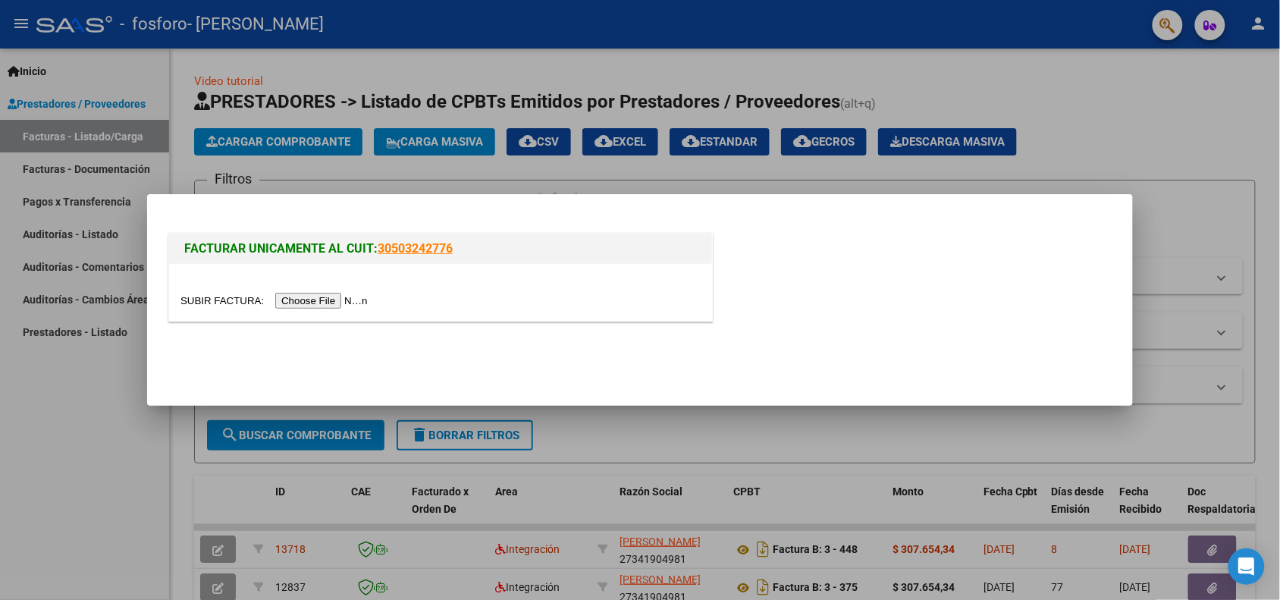
click at [350, 298] on input "file" at bounding box center [276, 301] width 192 height 16
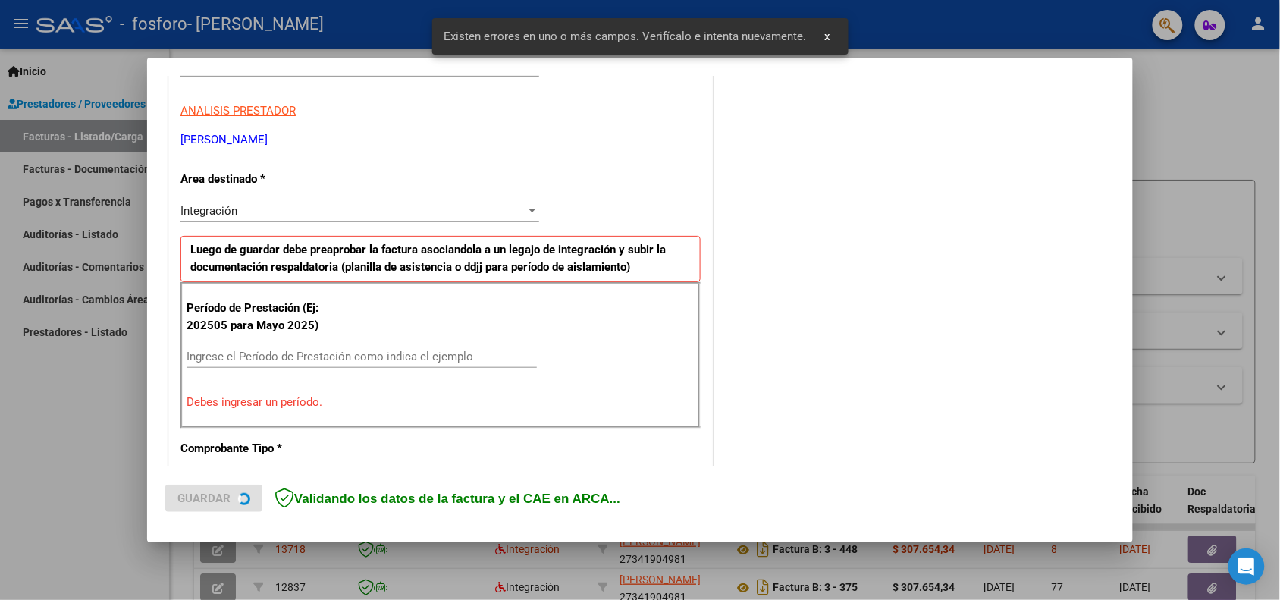
scroll to position [306, 0]
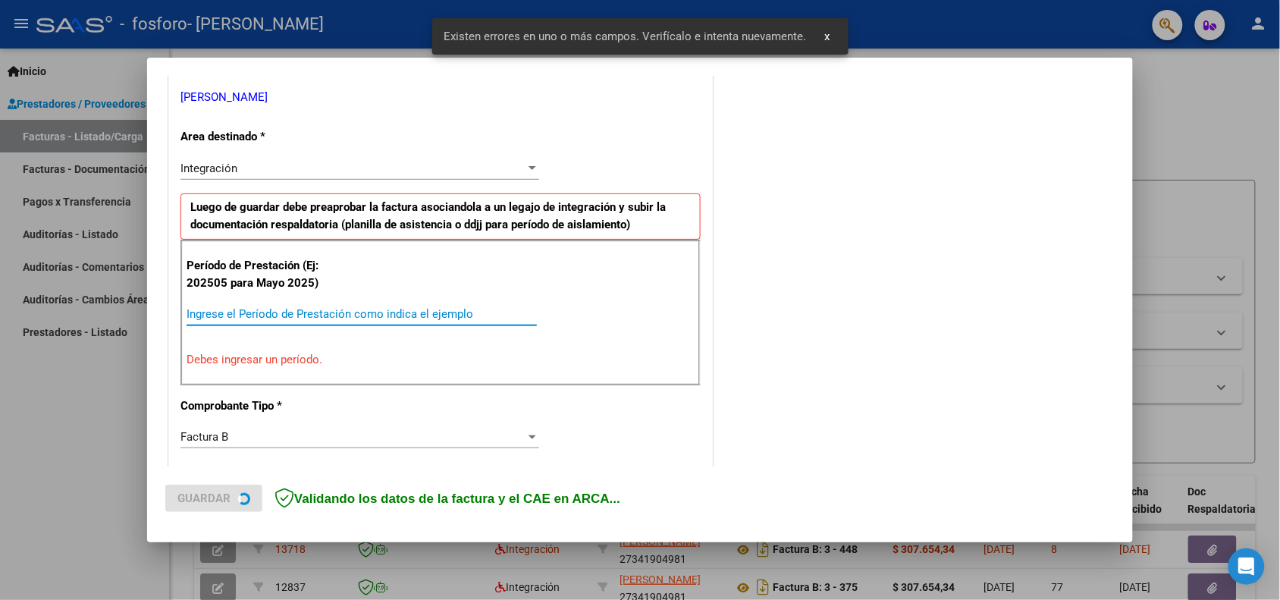
click at [282, 318] on input "Ingrese el Período de Prestación como indica el ejemplo" at bounding box center [362, 314] width 350 height 14
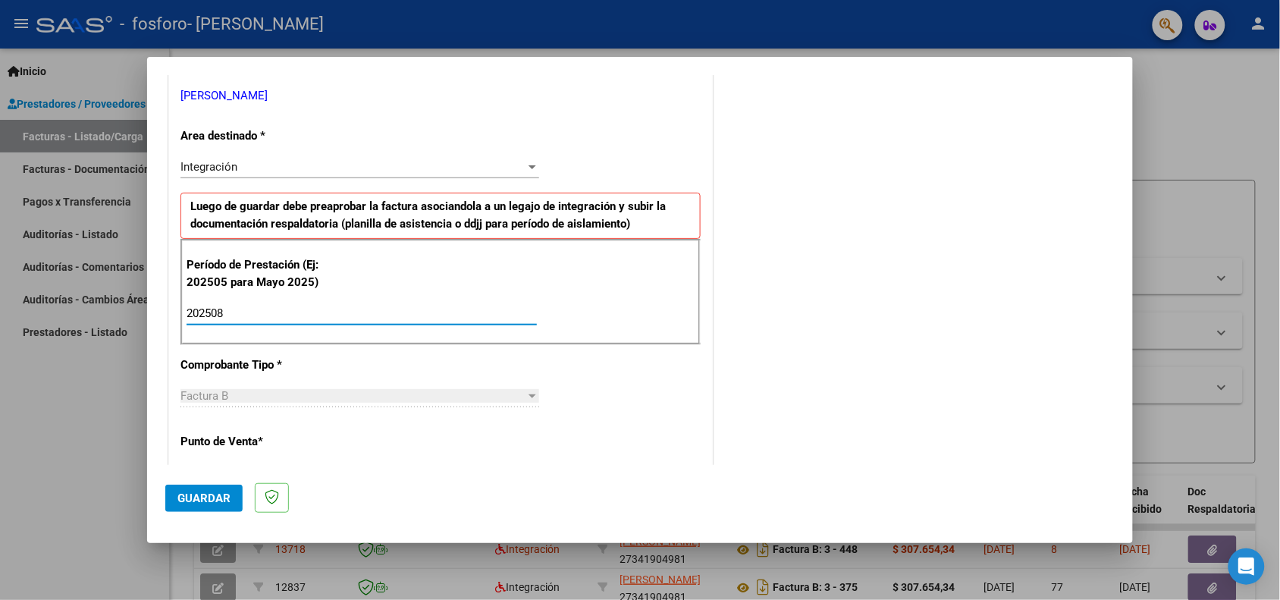
type input "202508"
click at [209, 499] on span "Guardar" at bounding box center [203, 498] width 53 height 14
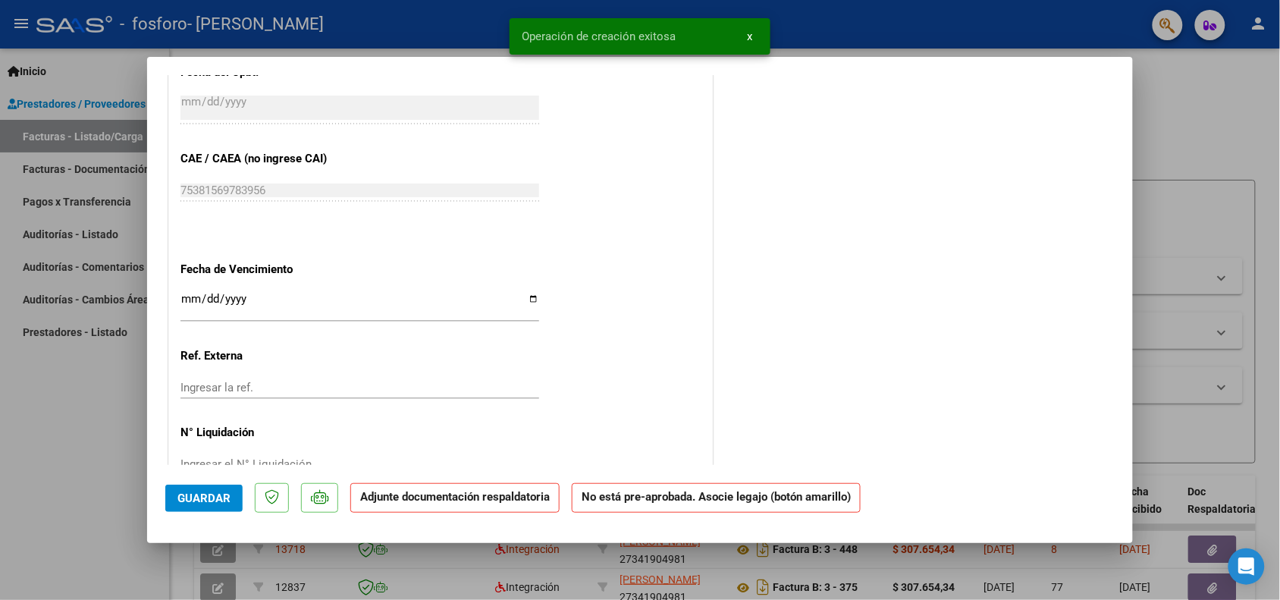
scroll to position [929, 0]
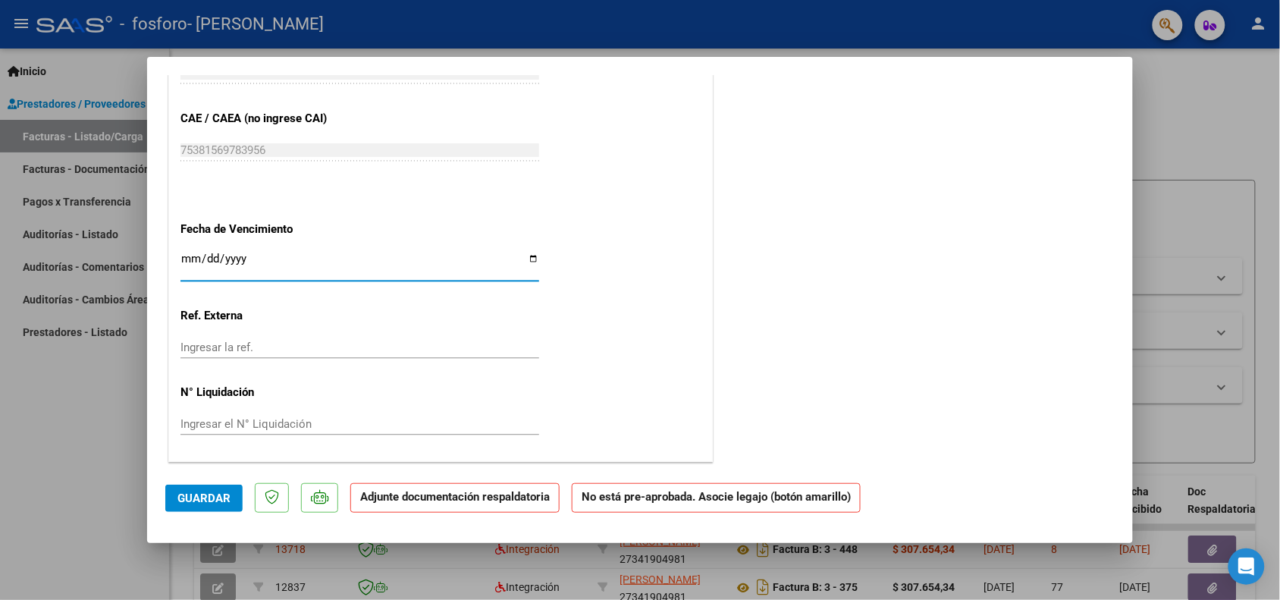
click at [528, 256] on input "Ingresar la fecha" at bounding box center [359, 264] width 359 height 24
type input "[DATE]"
drag, startPoint x: 1134, startPoint y: 384, endPoint x: 1124, endPoint y: 285, distance: 99.1
click at [1124, 285] on div "COMPROBANTE VER COMPROBANTE ESTADO: Recibida. En proceso de confirmacion/acepta…" at bounding box center [640, 300] width 1280 height 600
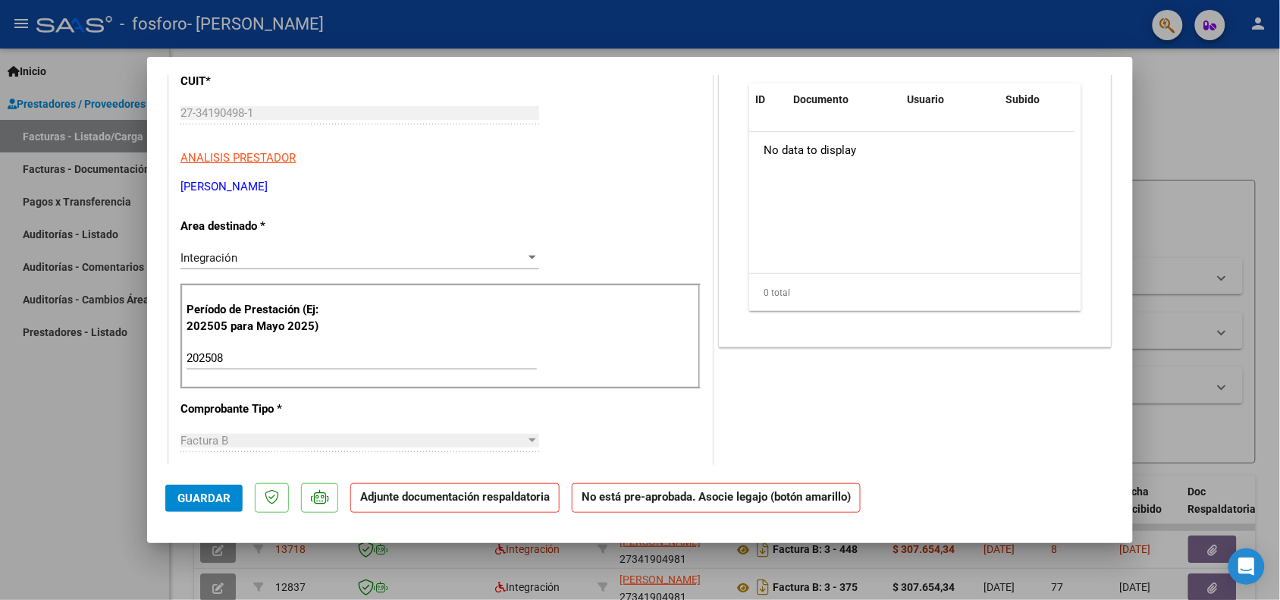
scroll to position [0, 0]
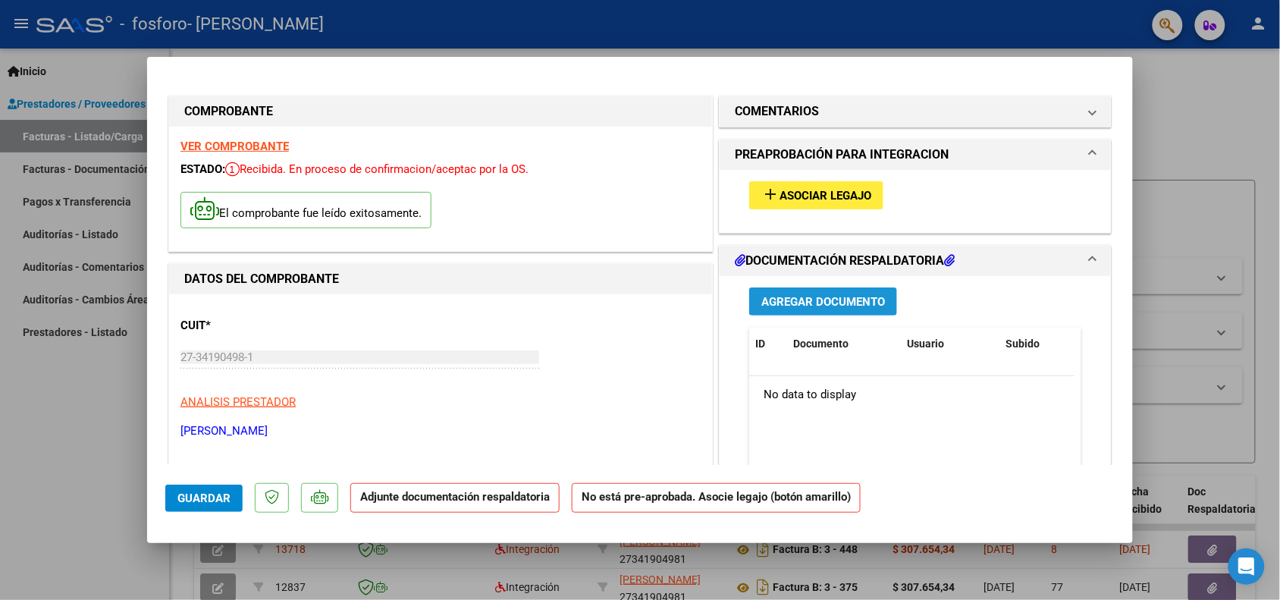
click at [820, 301] on span "Agregar Documento" at bounding box center [823, 302] width 124 height 14
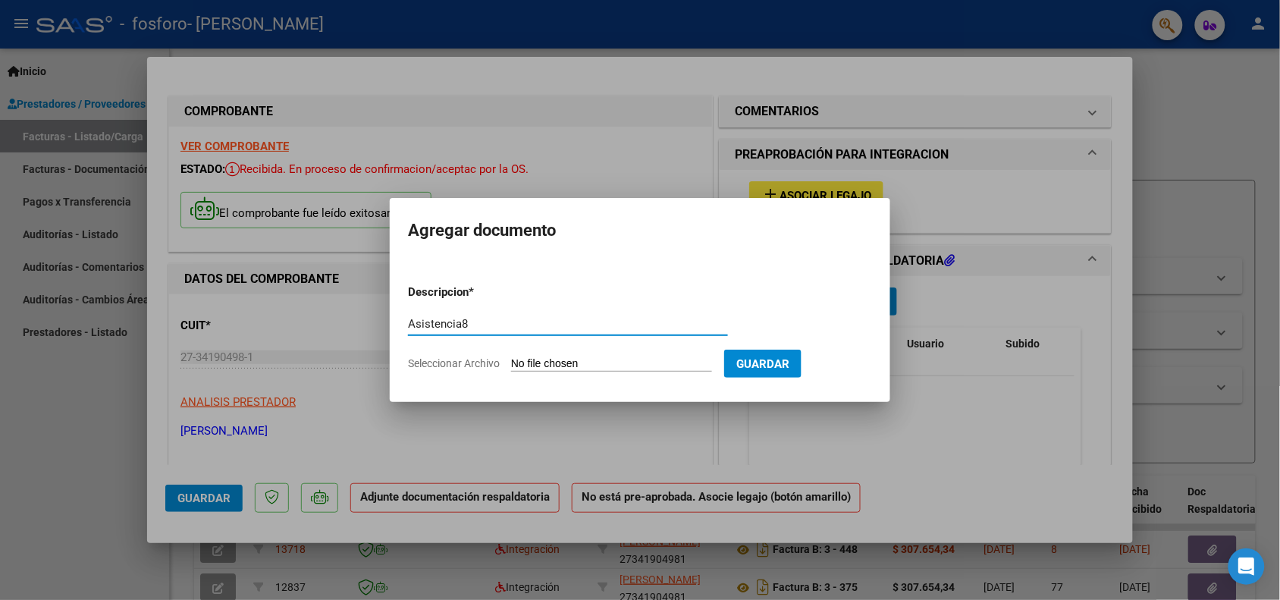
type input "Asistencia8"
click at [540, 360] on input "Seleccionar Archivo" at bounding box center [611, 364] width 201 height 14
type input "C:\fakepath\SORIA8.pdf"
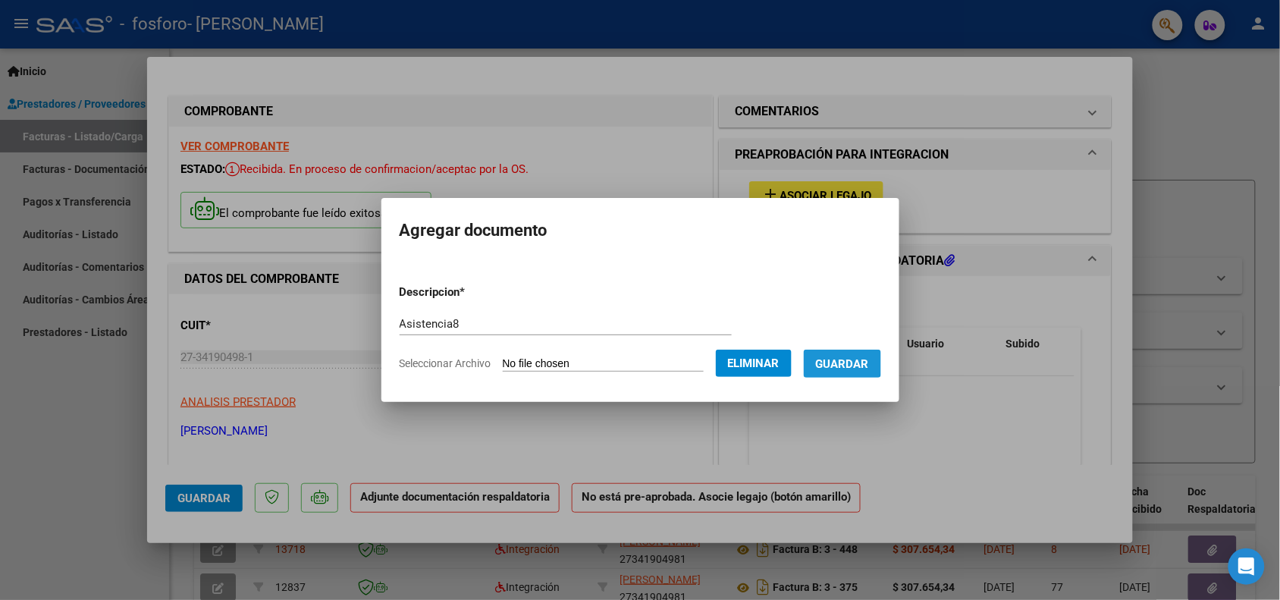
click at [845, 361] on span "Guardar" at bounding box center [842, 364] width 53 height 14
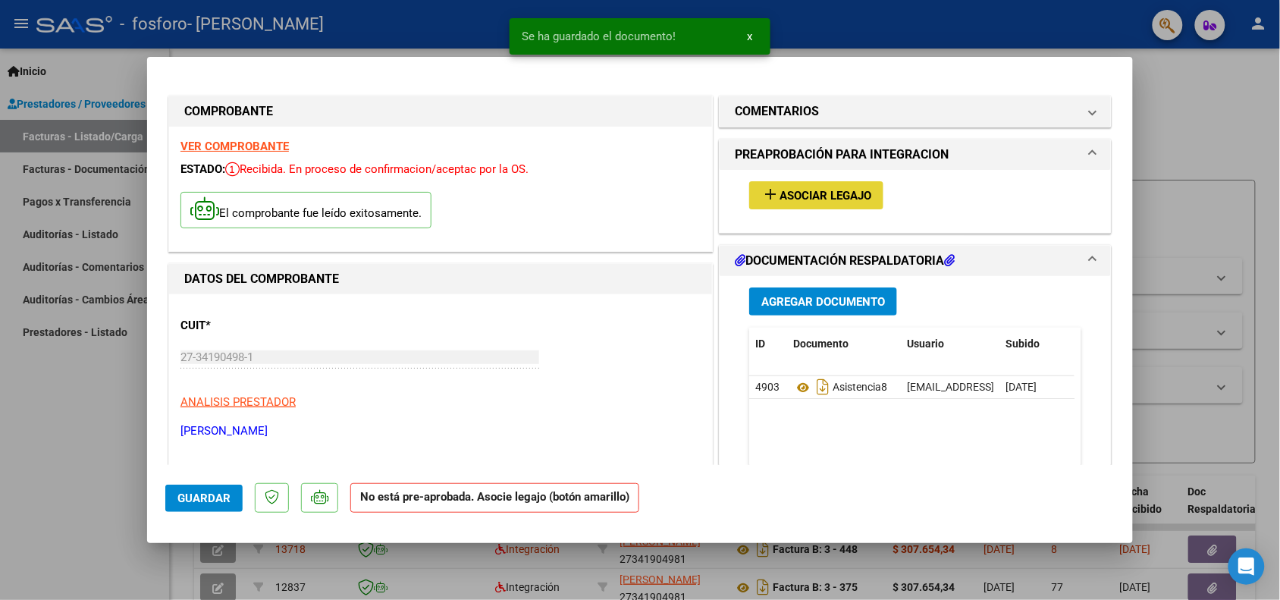
click at [816, 196] on span "Asociar Legajo" at bounding box center [825, 196] width 92 height 14
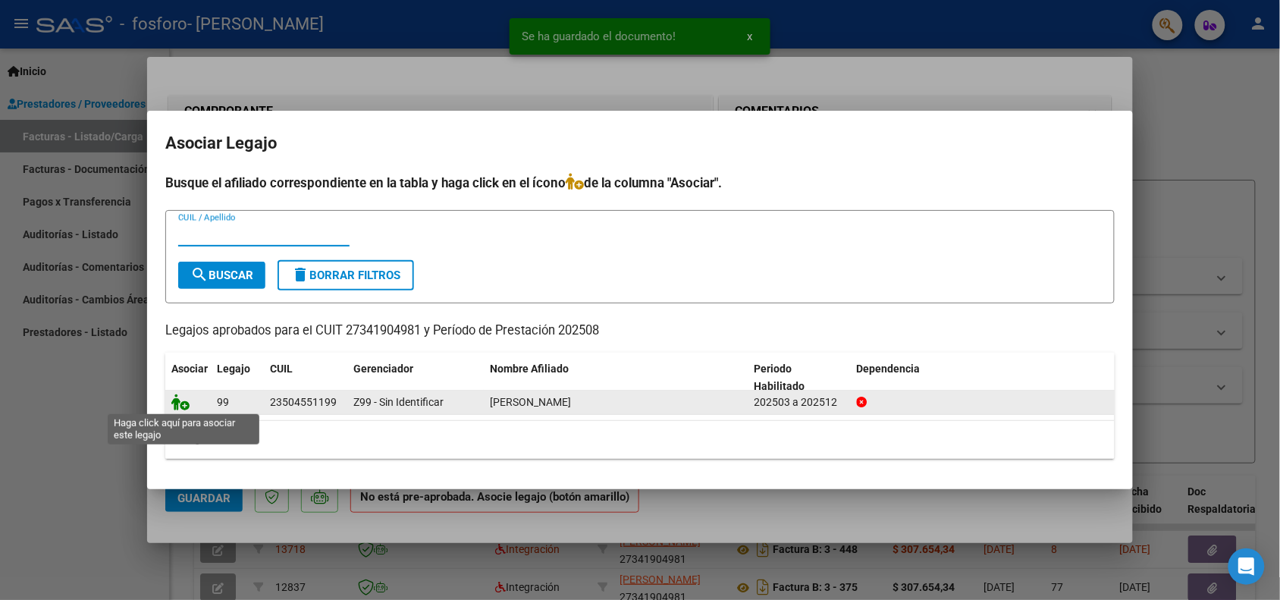
click at [182, 404] on icon at bounding box center [180, 402] width 18 height 17
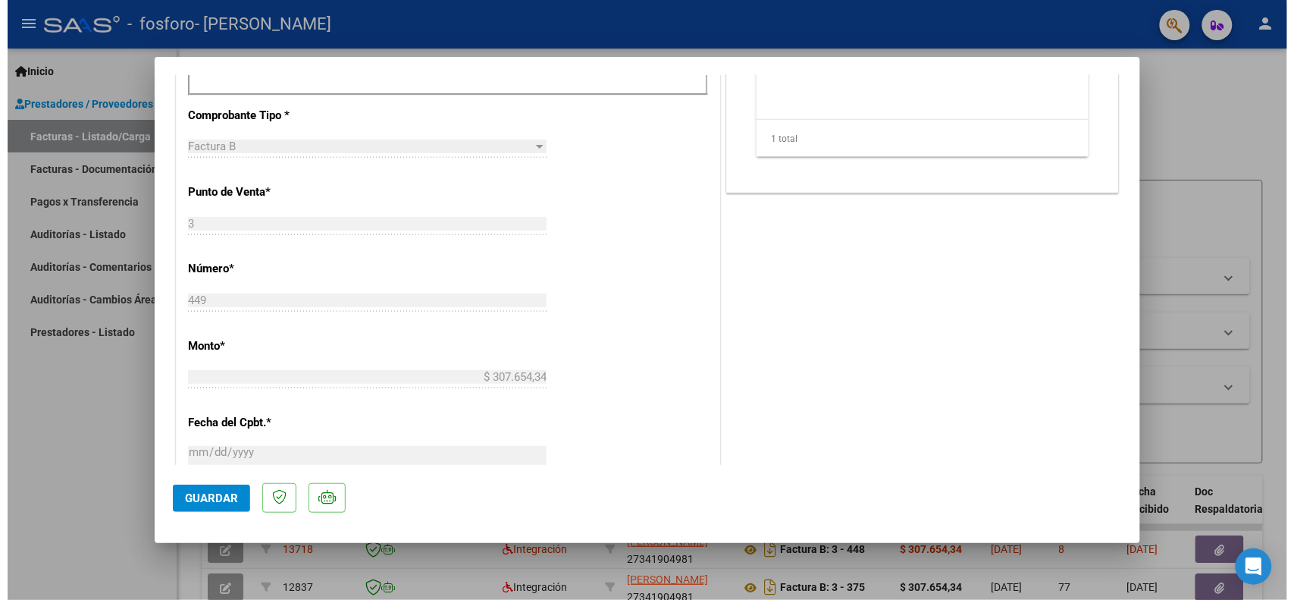
scroll to position [968, 0]
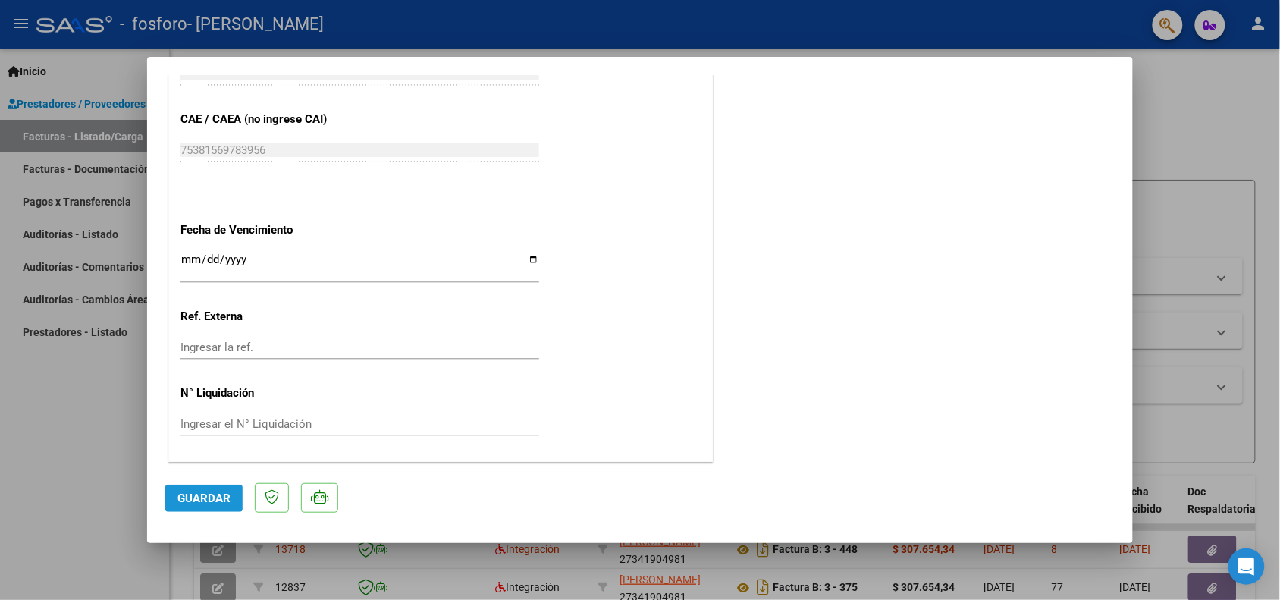
click at [202, 491] on span "Guardar" at bounding box center [203, 498] width 53 height 14
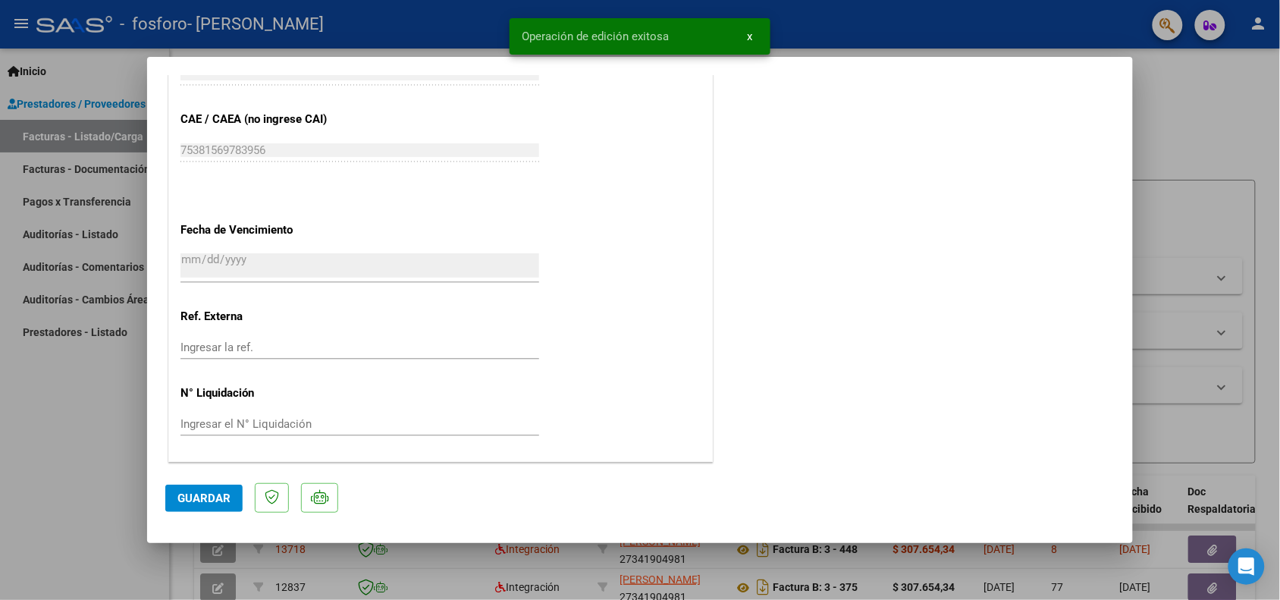
click at [1278, 210] on div at bounding box center [640, 300] width 1280 height 600
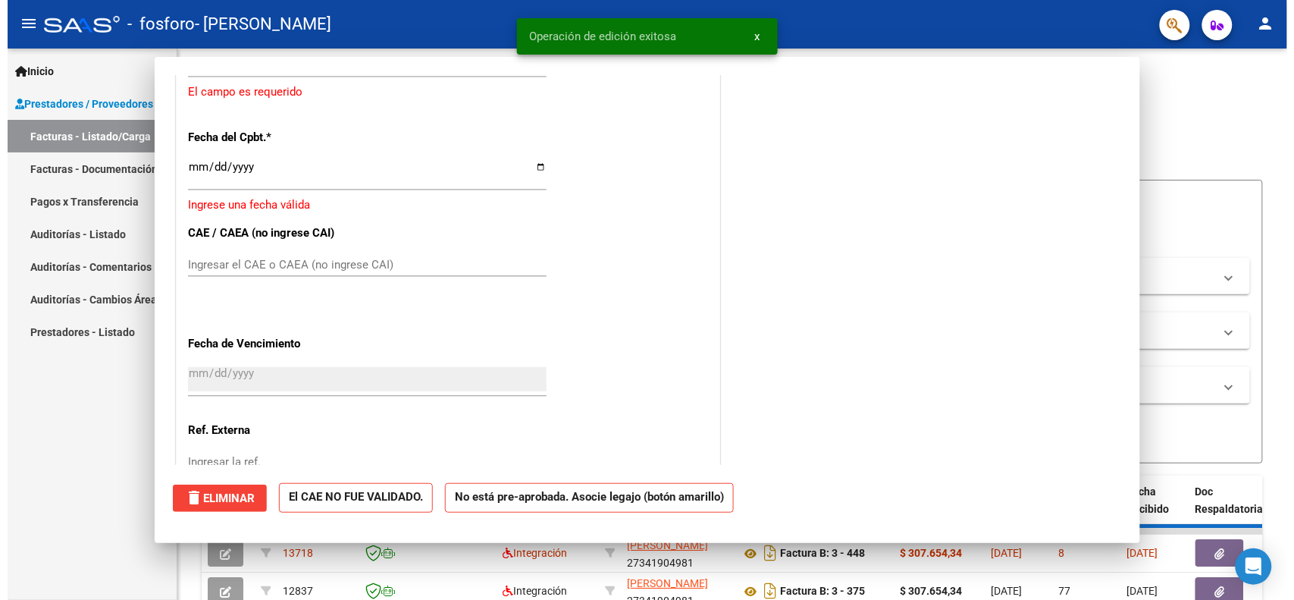
scroll to position [0, 0]
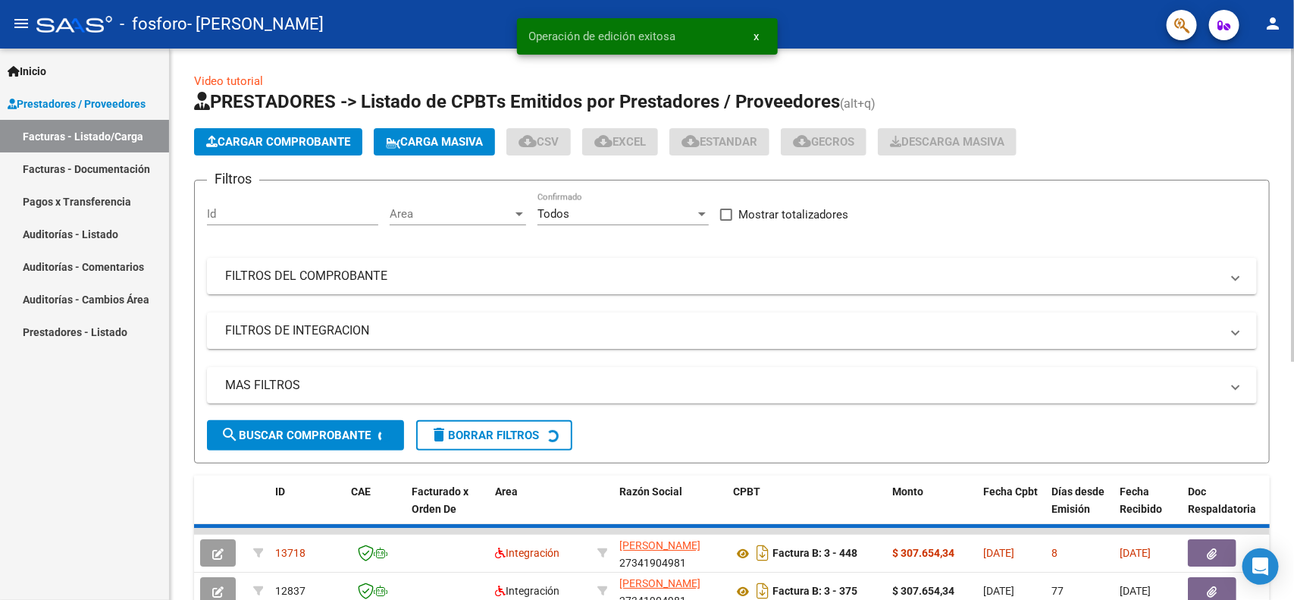
click at [1231, 146] on div "Cargar Comprobante Carga Masiva cloud_download CSV cloud_download EXCEL cloud_d…" at bounding box center [732, 141] width 1076 height 27
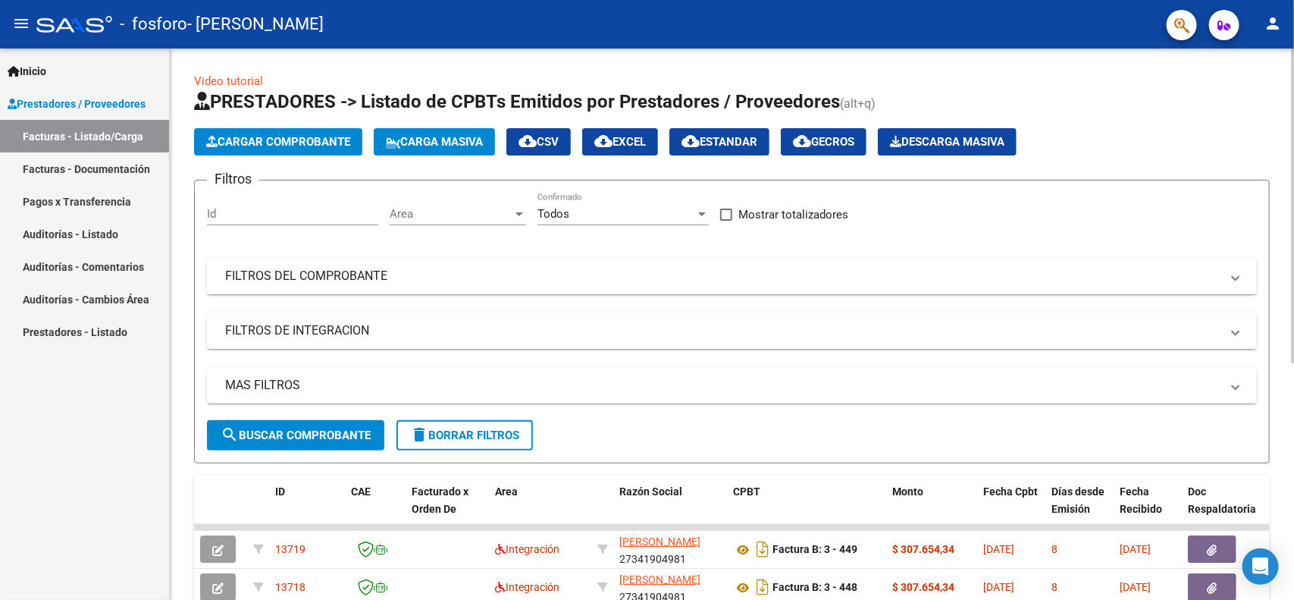
click at [1294, 0] on html "menu - fosforo - [PERSON_NAME] person Inicio Instructivos Contacto OS Prestador…" at bounding box center [647, 300] width 1294 height 600
